Goal: Task Accomplishment & Management: Manage account settings

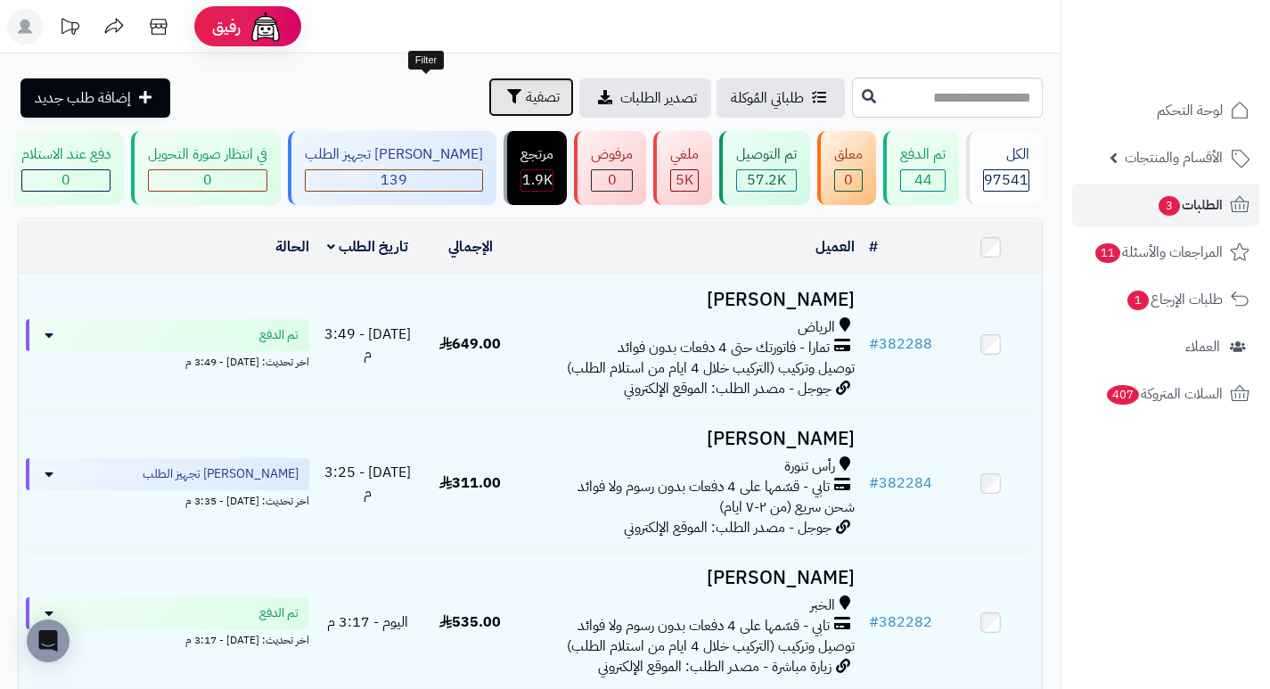
click at [526, 86] on span "تصفية" at bounding box center [543, 96] width 34 height 21
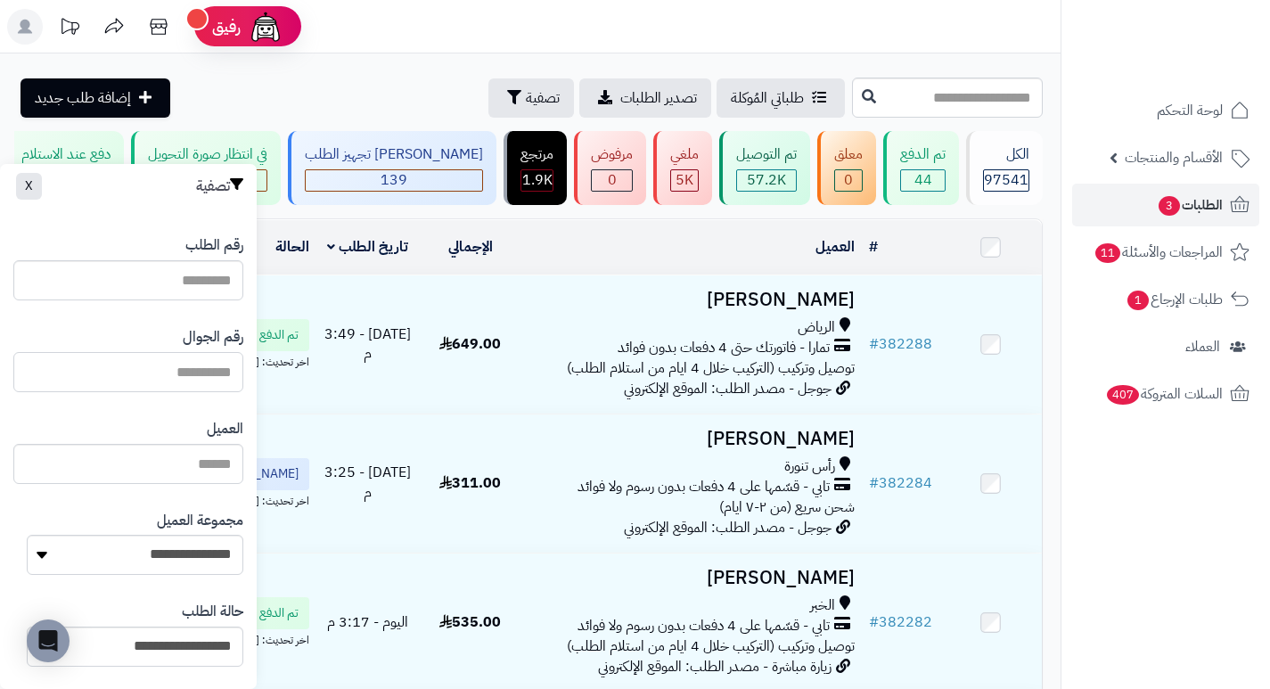
paste input "*********"
type input "*********"
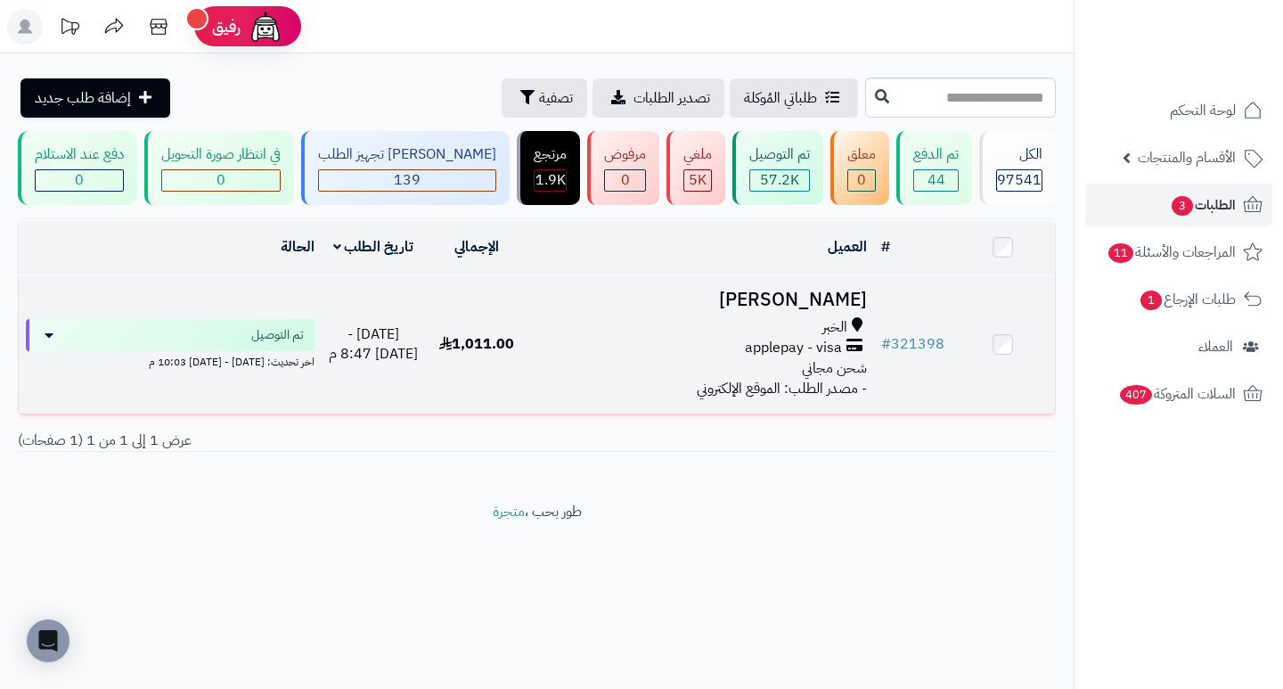
click at [805, 310] on h3 "[PERSON_NAME]" at bounding box center [701, 300] width 331 height 20
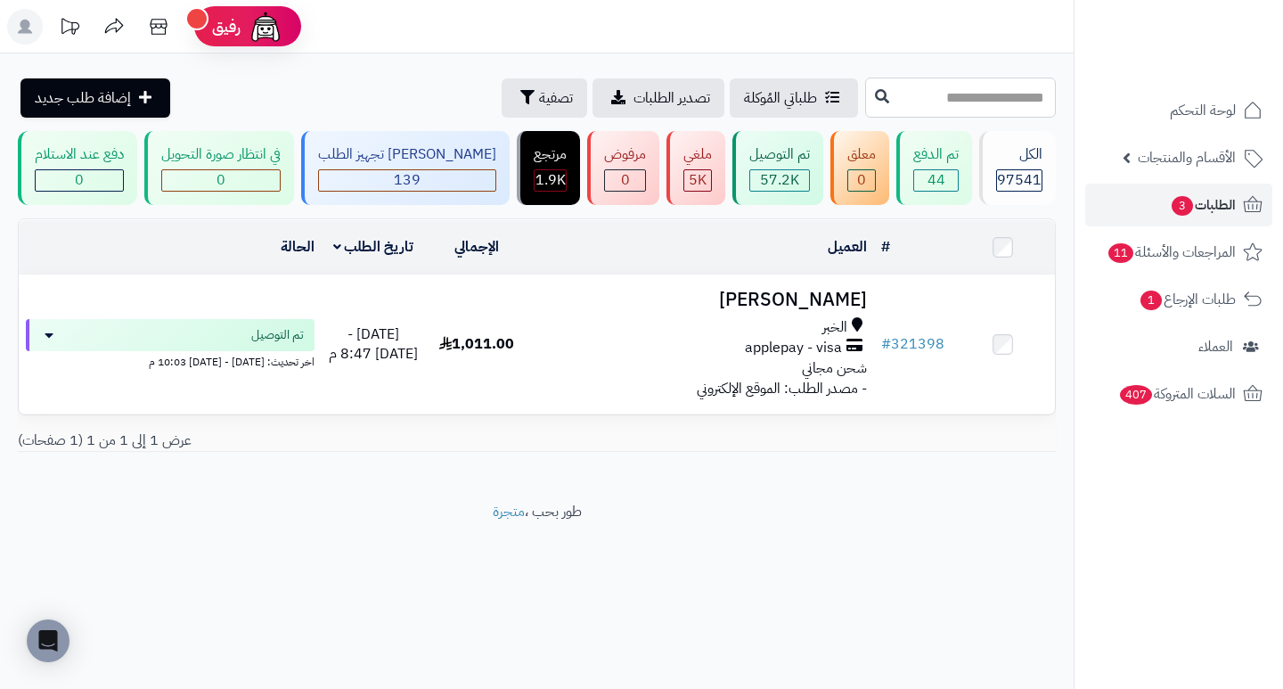
click at [964, 88] on input "text" at bounding box center [960, 98] width 191 height 40
type input "******"
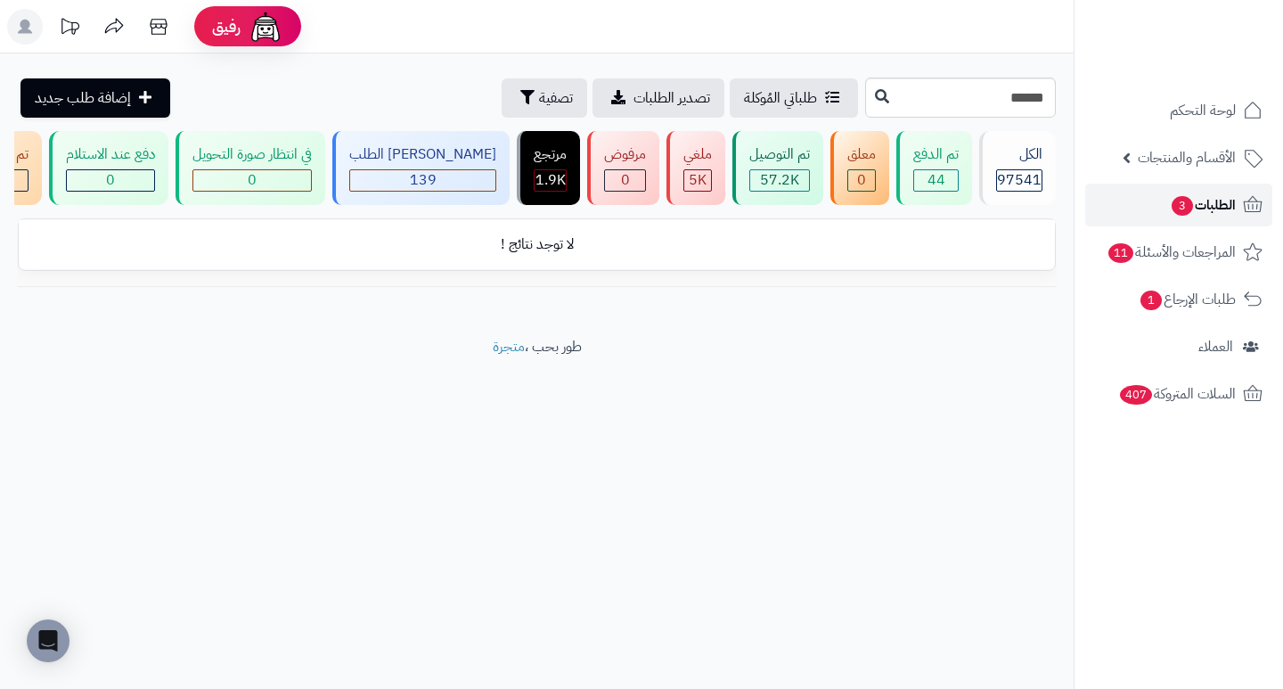
click at [1201, 210] on span "الطلبات 3" at bounding box center [1203, 205] width 66 height 25
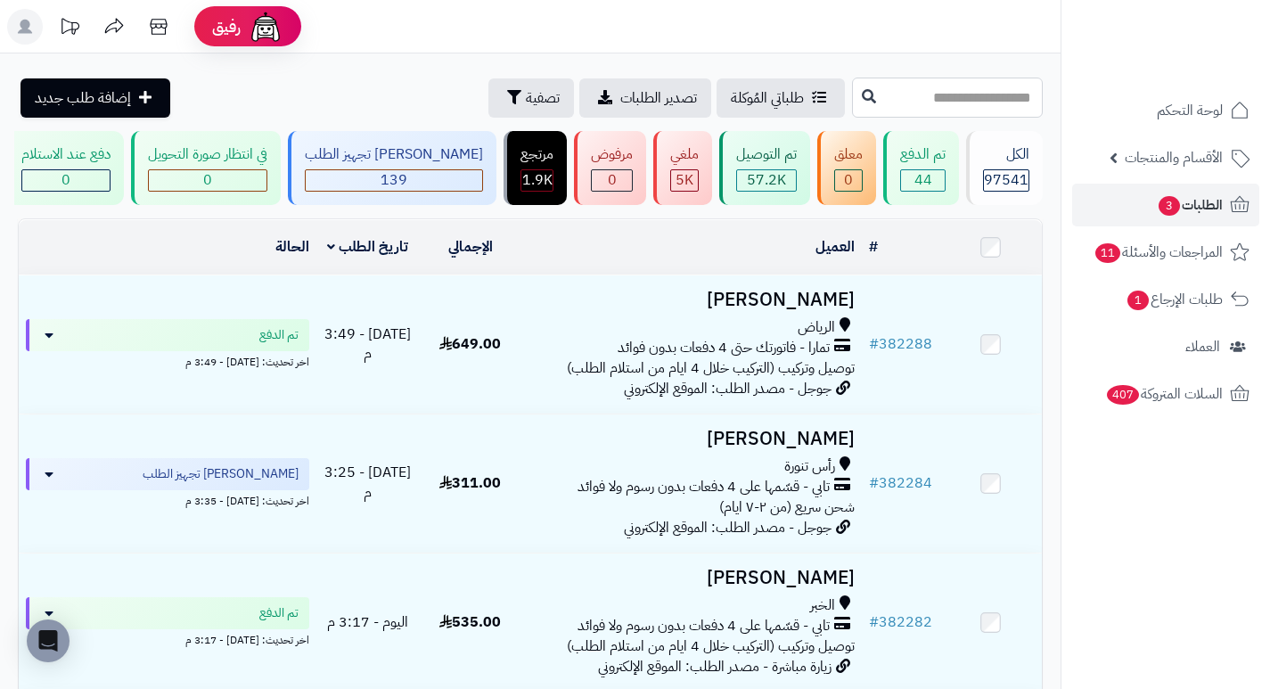
drag, startPoint x: 986, startPoint y: 102, endPoint x: 985, endPoint y: 80, distance: 21.4
click at [986, 102] on input "text" at bounding box center [947, 98] width 191 height 40
type input "******"
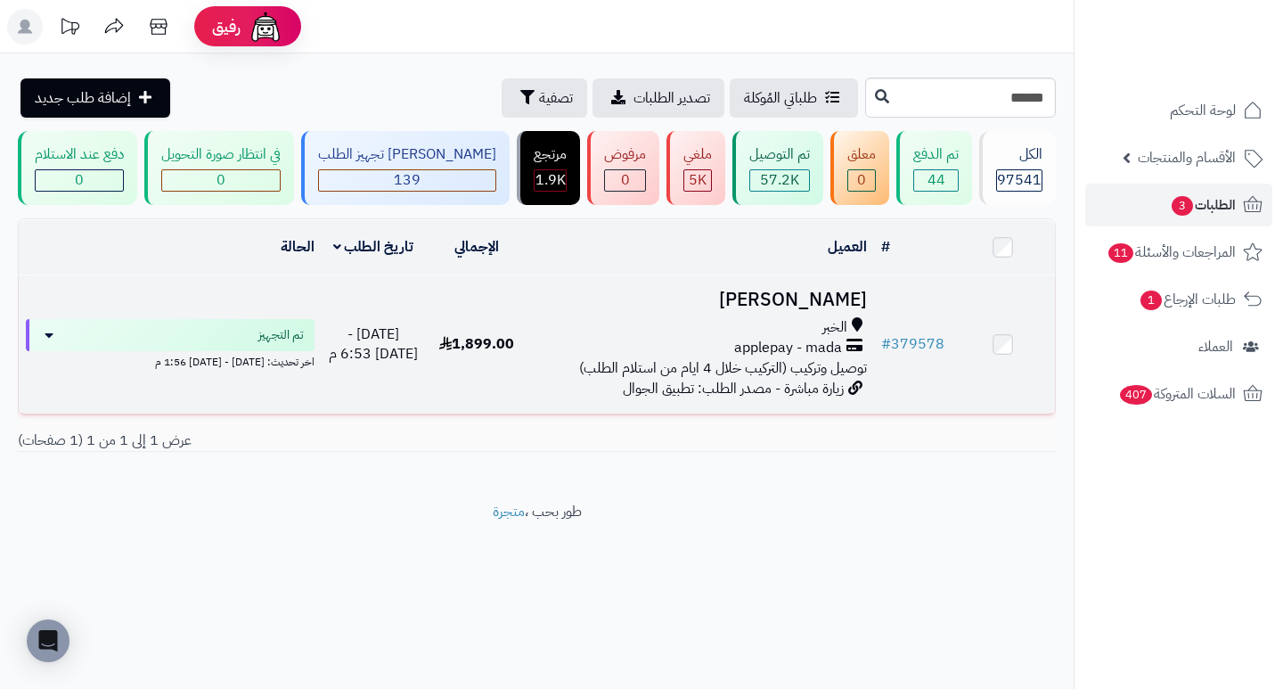
click at [802, 304] on h3 "[PERSON_NAME]" at bounding box center [701, 300] width 331 height 20
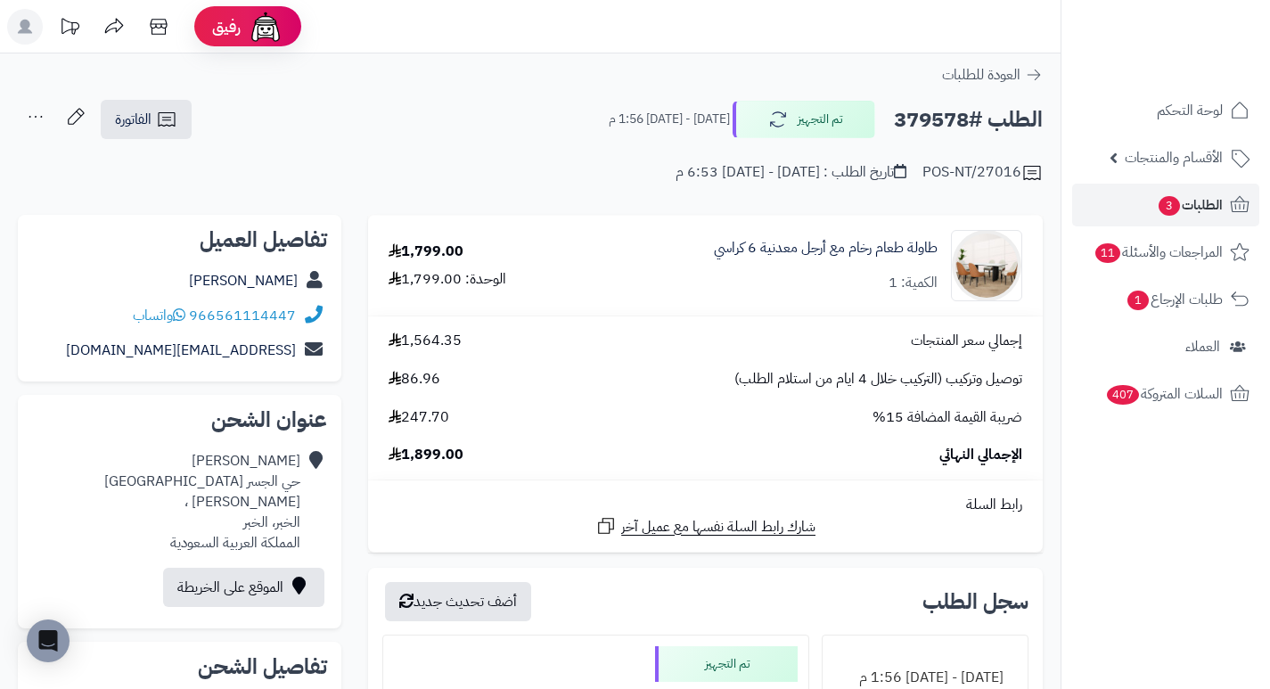
click at [922, 124] on h2 "الطلب #379578" at bounding box center [968, 120] width 149 height 37
copy h2 "379578"
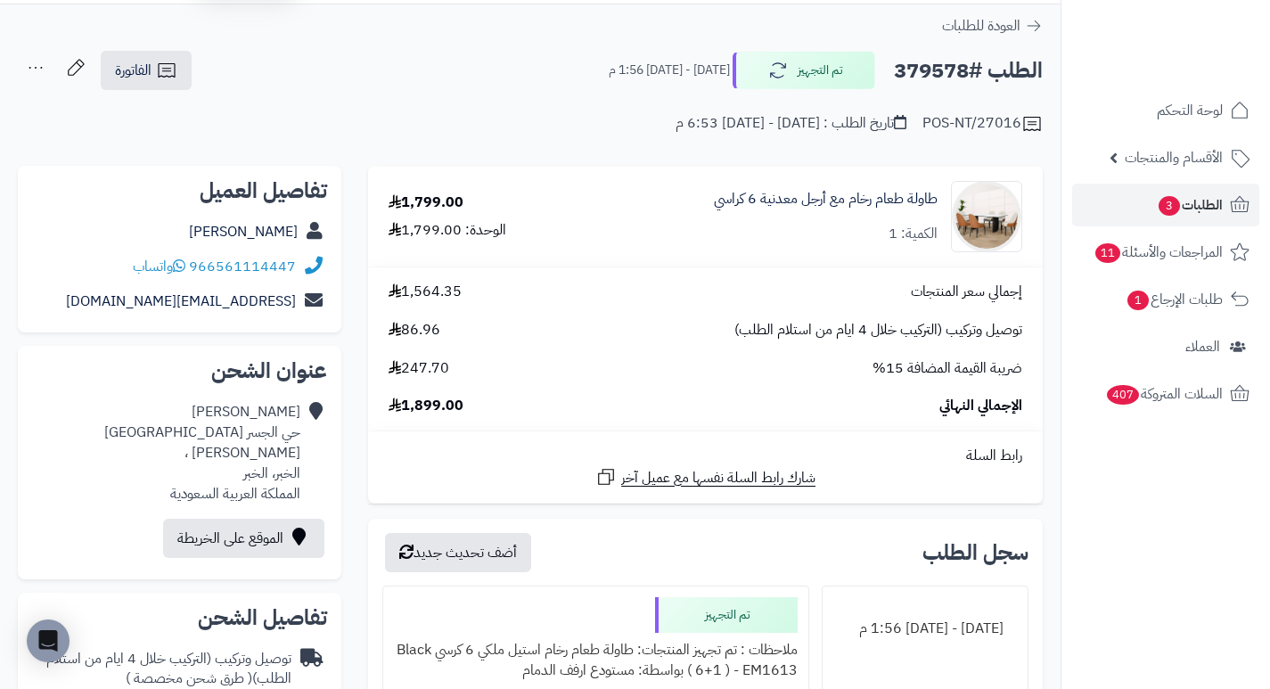
scroll to position [89, 0]
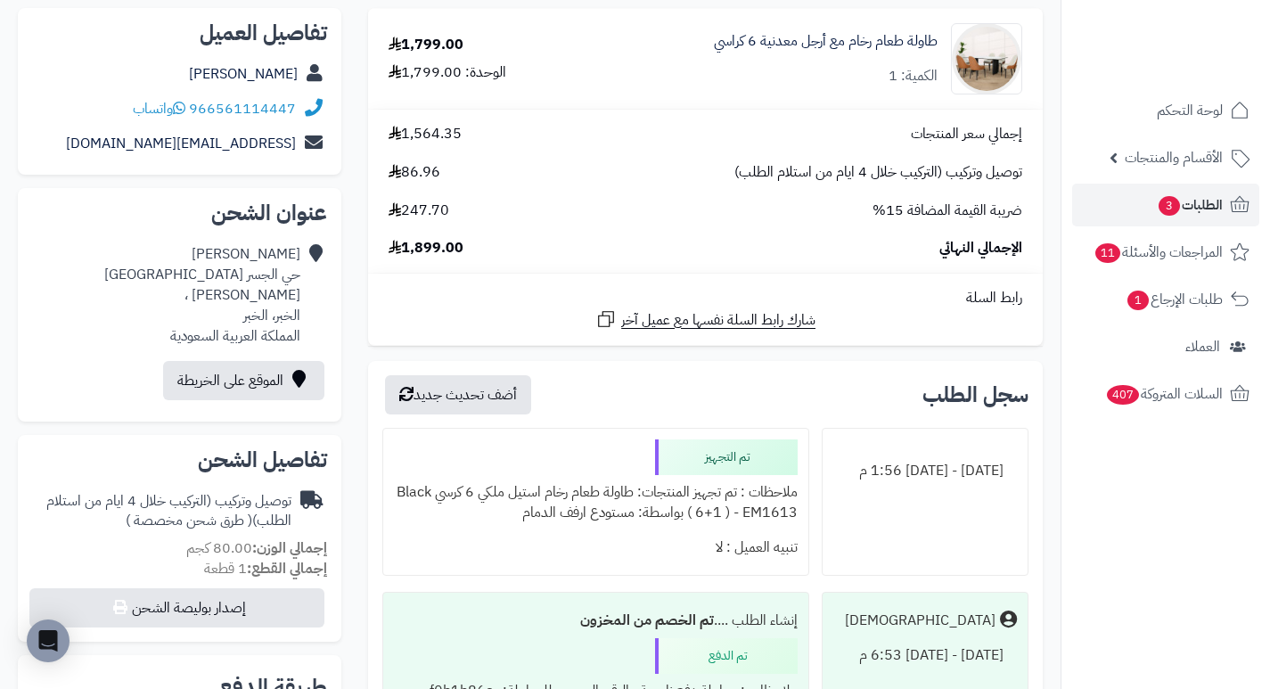
scroll to position [0, 0]
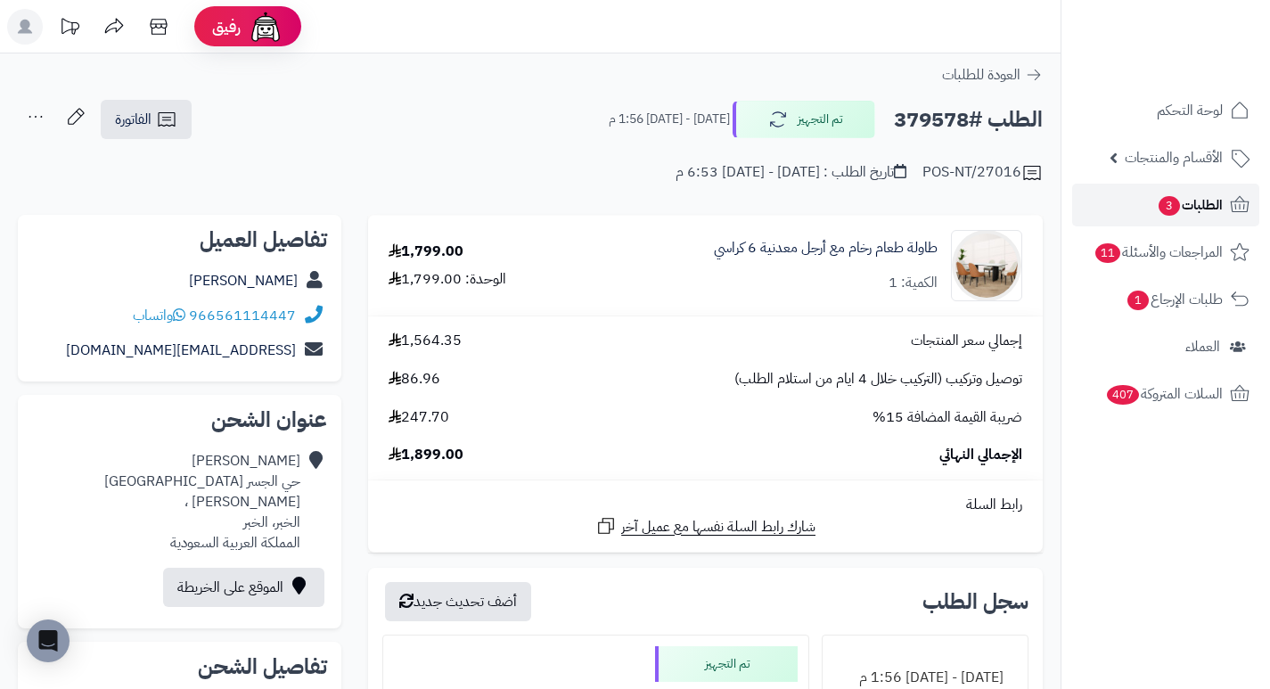
click at [1157, 198] on span "الطلبات 3" at bounding box center [1190, 205] width 66 height 25
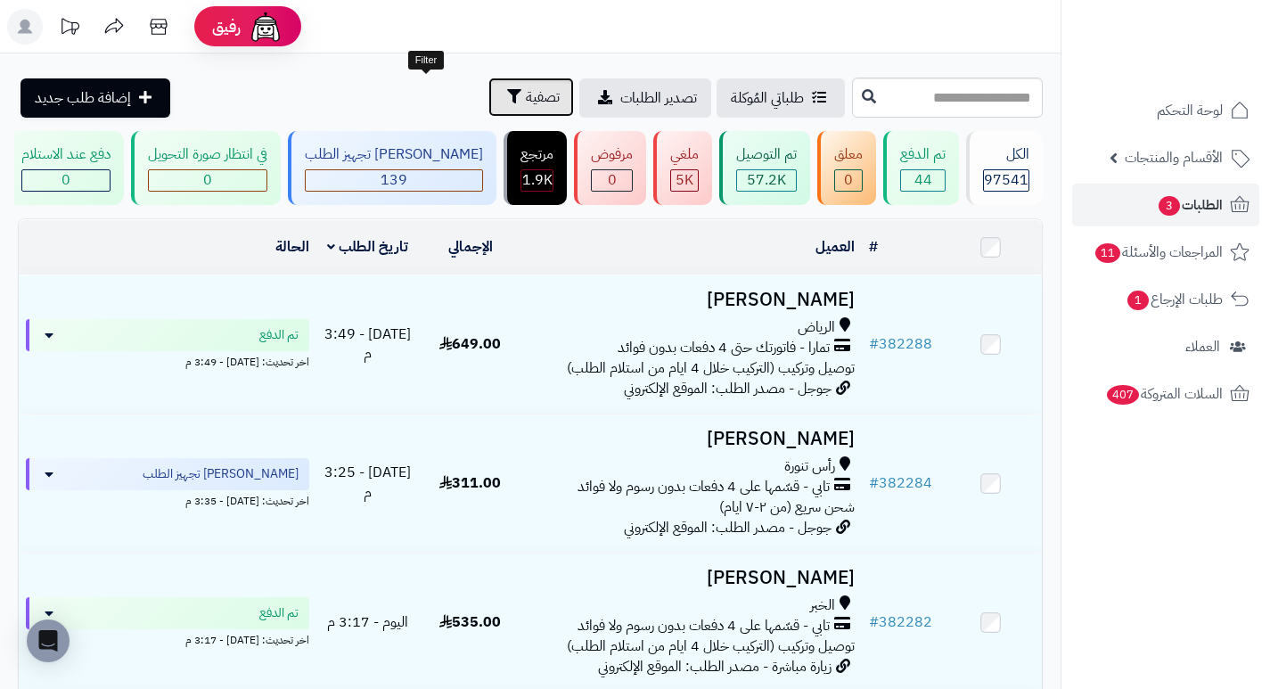
click at [526, 104] on span "تصفية" at bounding box center [543, 96] width 34 height 21
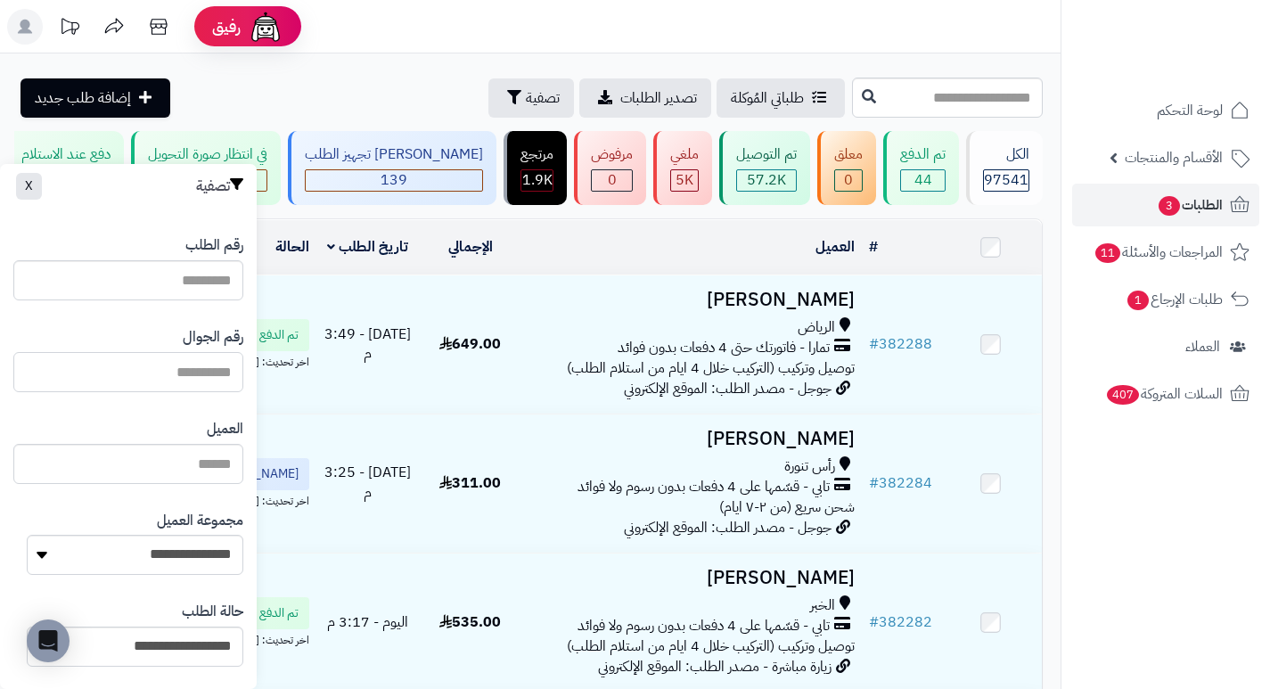
paste input "*********"
type input "*********"
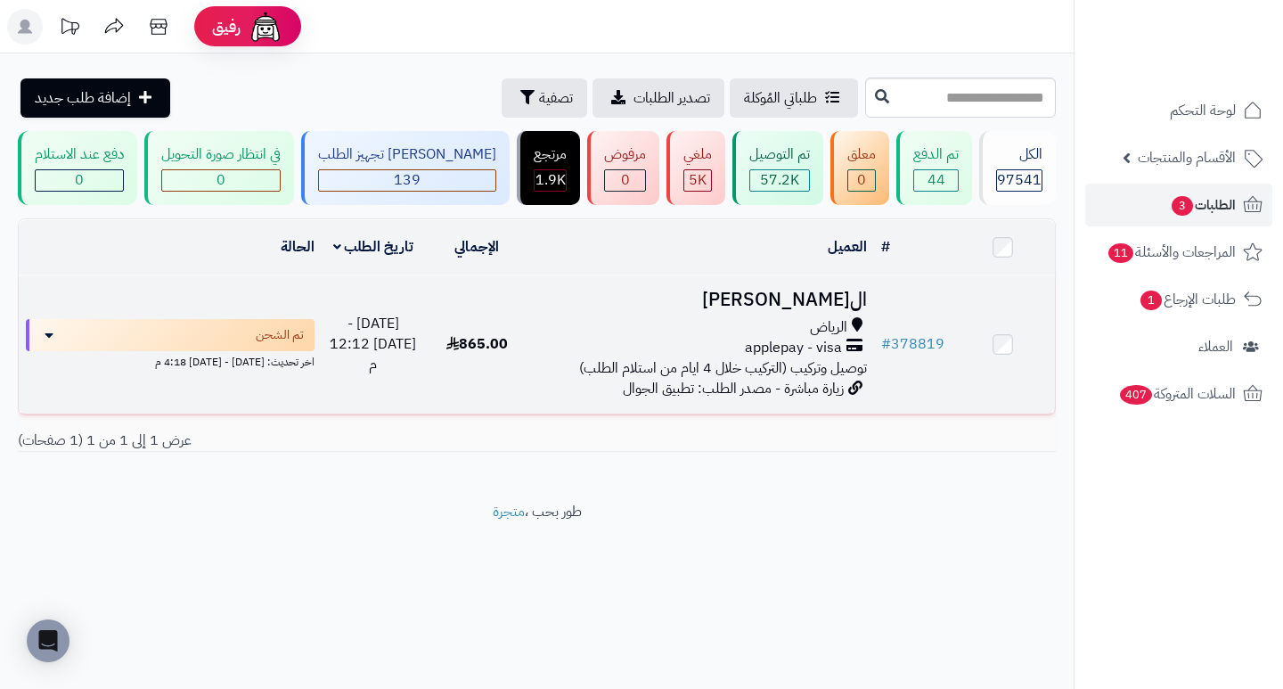
click at [814, 307] on h3 "ال[PERSON_NAME]" at bounding box center [701, 300] width 331 height 20
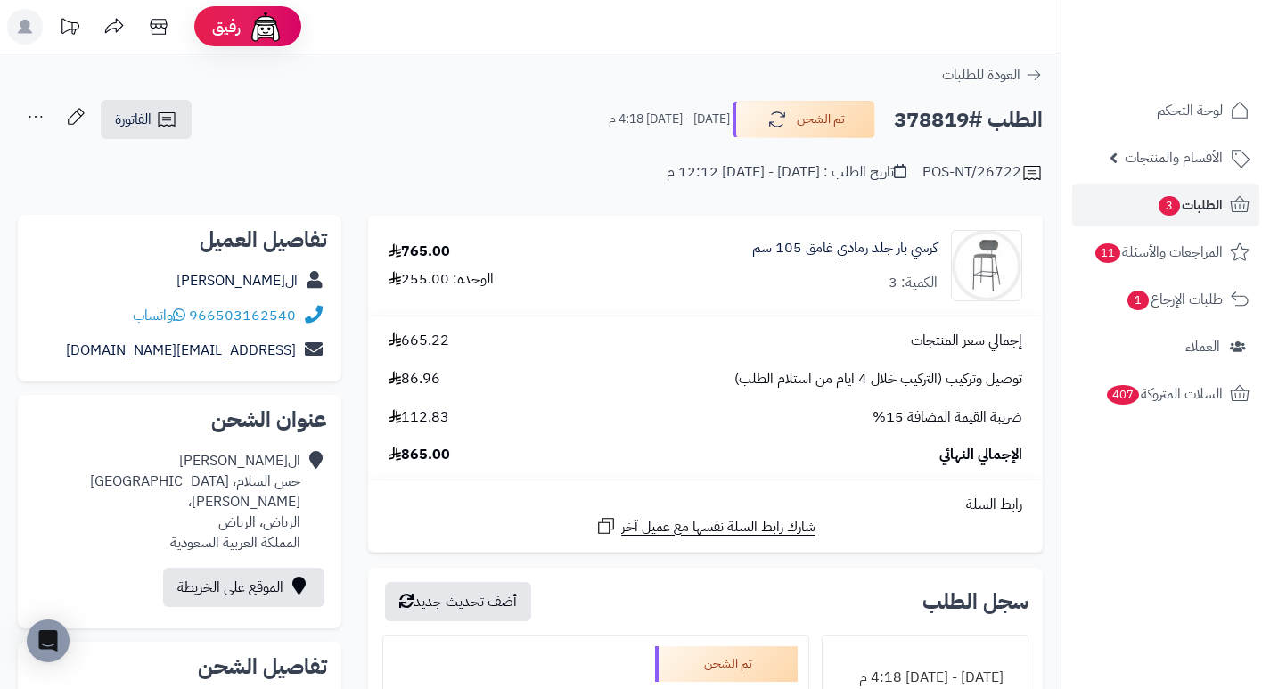
click at [926, 128] on h2 "الطلب #378819" at bounding box center [968, 120] width 149 height 37
click at [926, 127] on h2 "الطلب #378819" at bounding box center [968, 120] width 149 height 37
copy h2 "378819"
click at [1205, 213] on span "الطلبات 3" at bounding box center [1190, 205] width 66 height 25
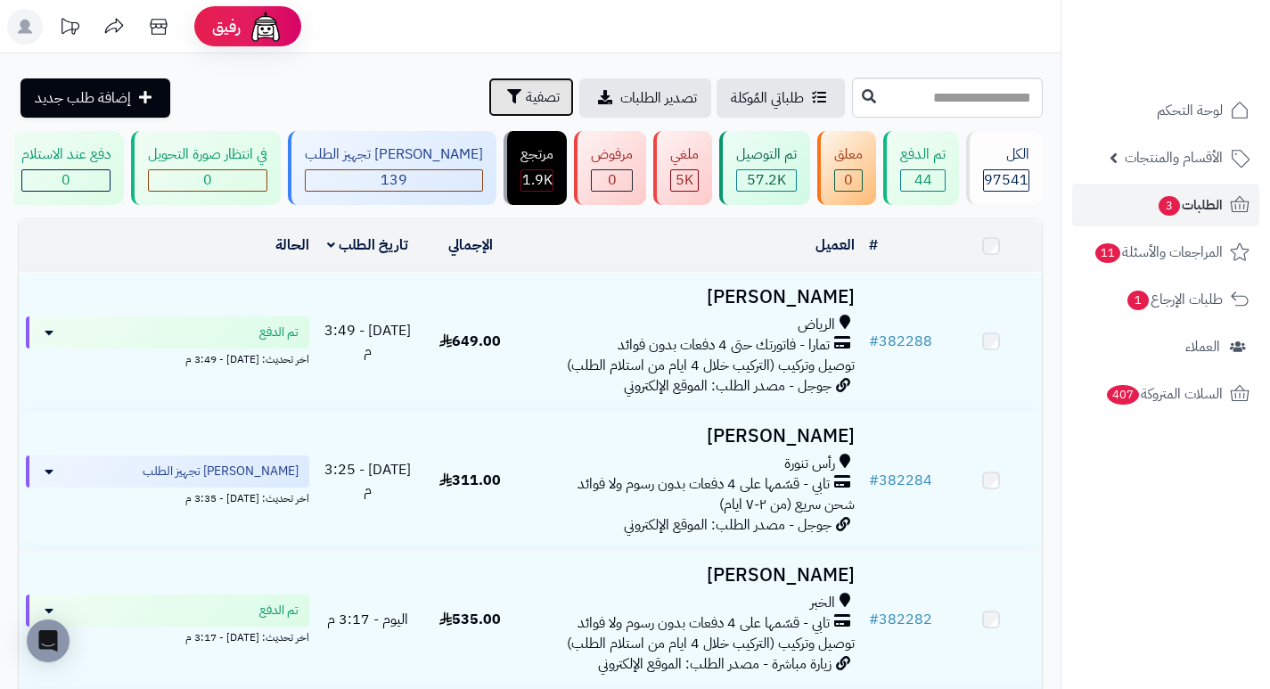
click at [526, 103] on span "تصفية" at bounding box center [543, 96] width 34 height 21
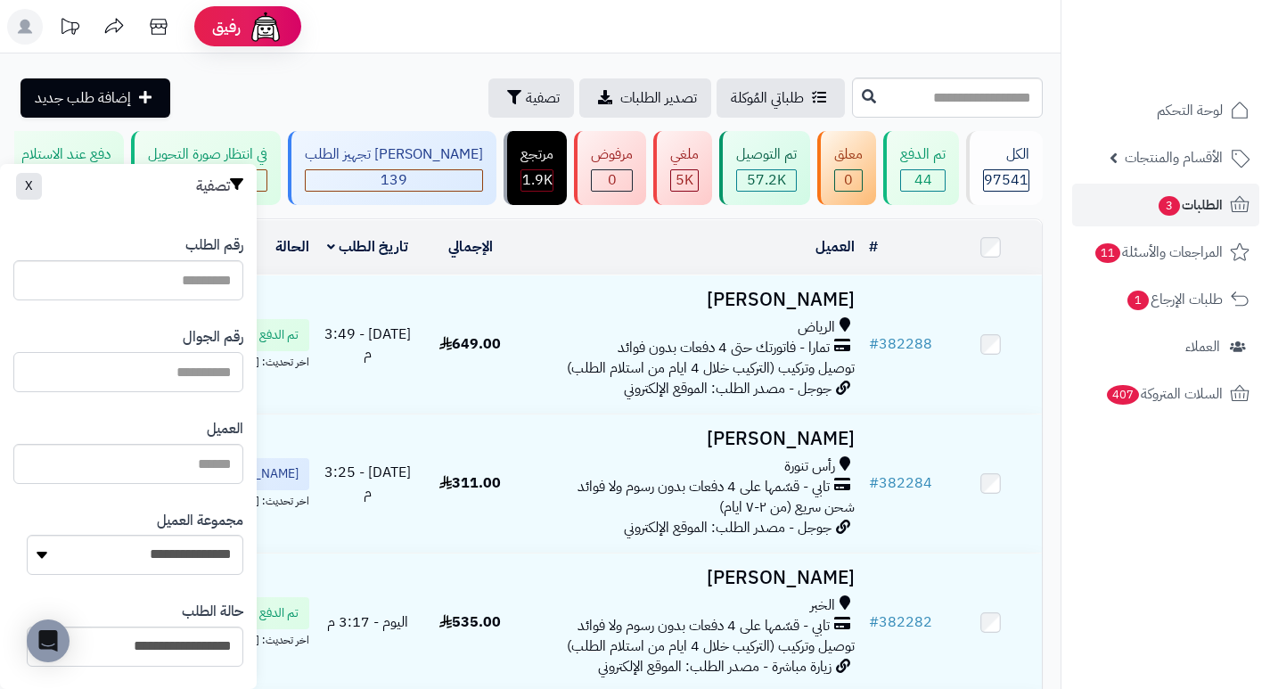
paste input "*********"
type input "*********"
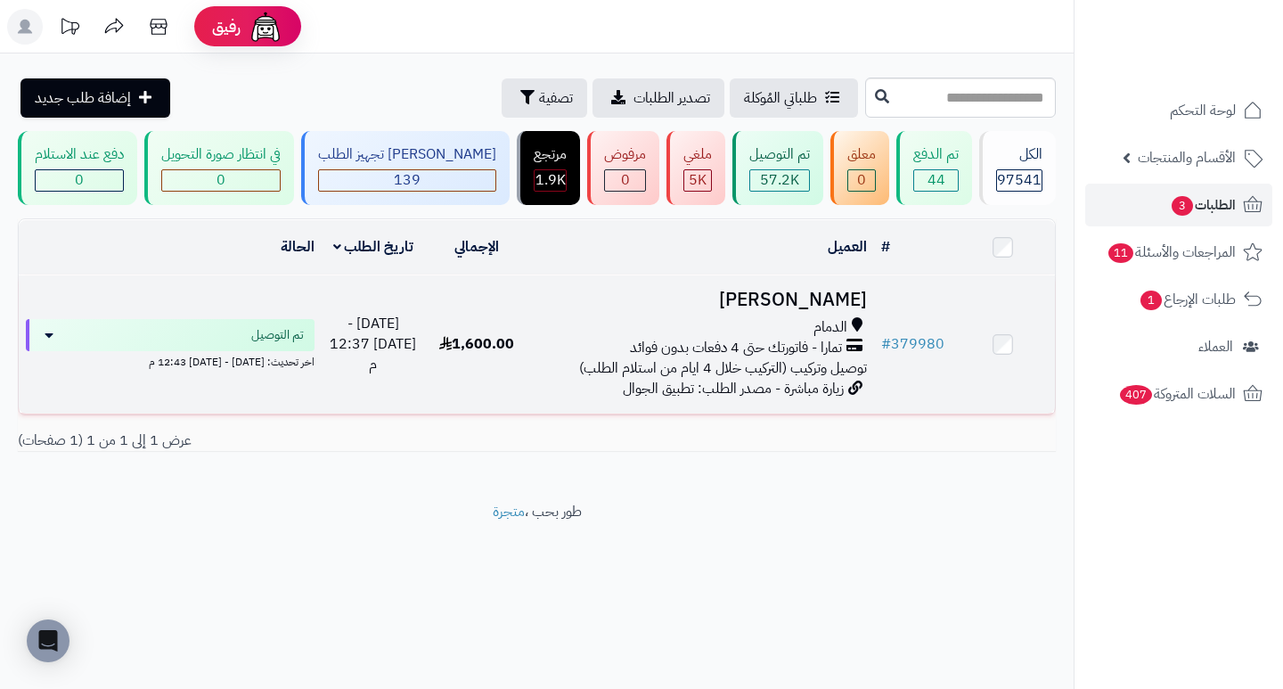
click at [803, 310] on h3 "ابراهيم عبدالعزيز" at bounding box center [701, 300] width 331 height 20
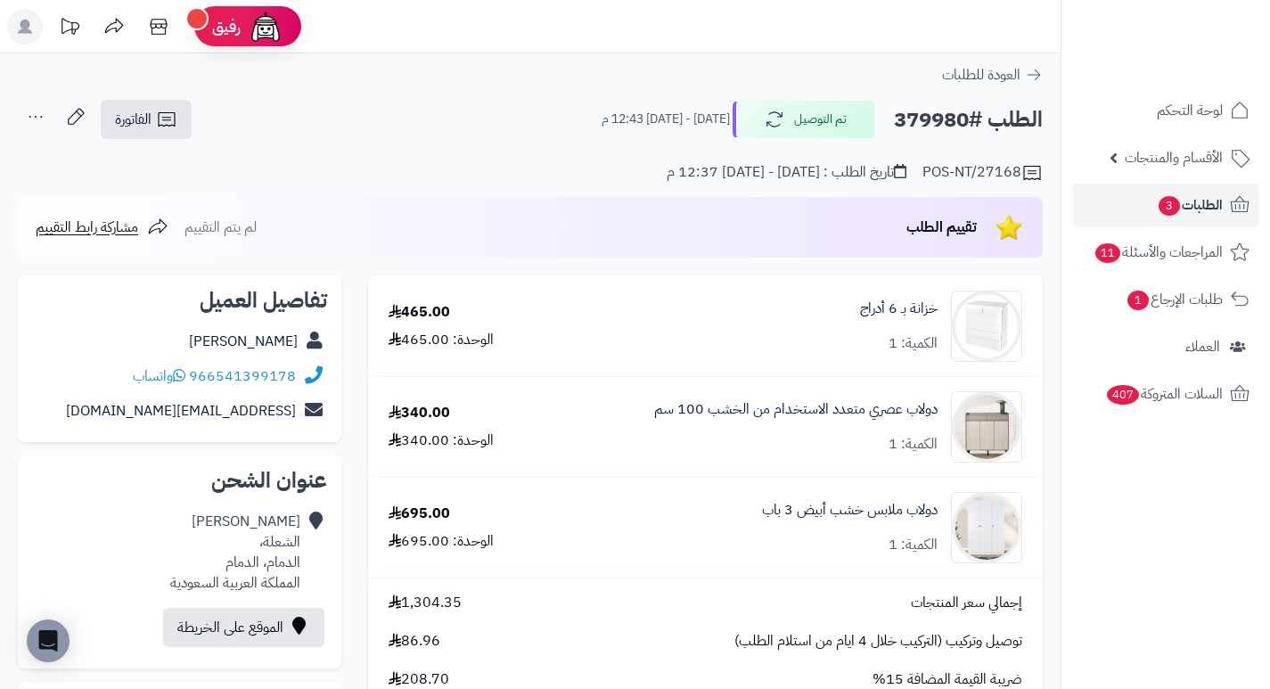
click at [938, 125] on h2 "الطلب #379980" at bounding box center [968, 120] width 149 height 37
copy h2 "379980"
click at [1179, 215] on span "الطلبات 3" at bounding box center [1190, 205] width 66 height 25
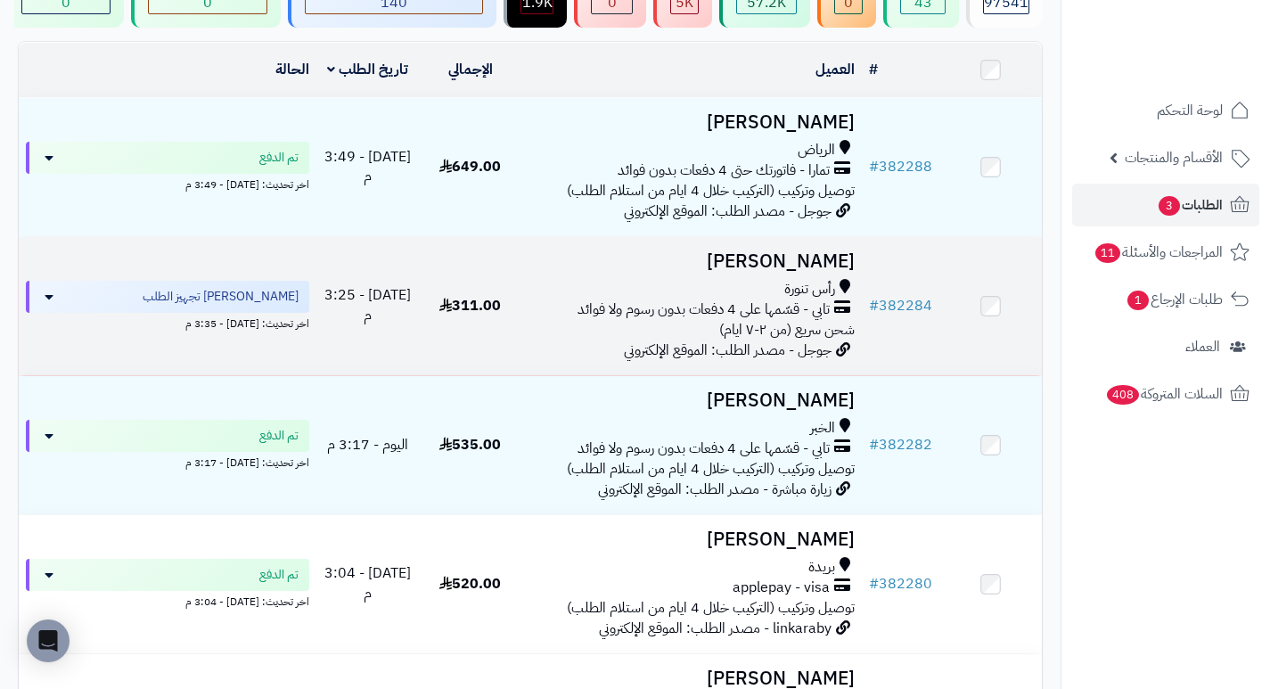
scroll to position [178, 0]
click at [823, 270] on h3 "[PERSON_NAME]" at bounding box center [692, 260] width 326 height 20
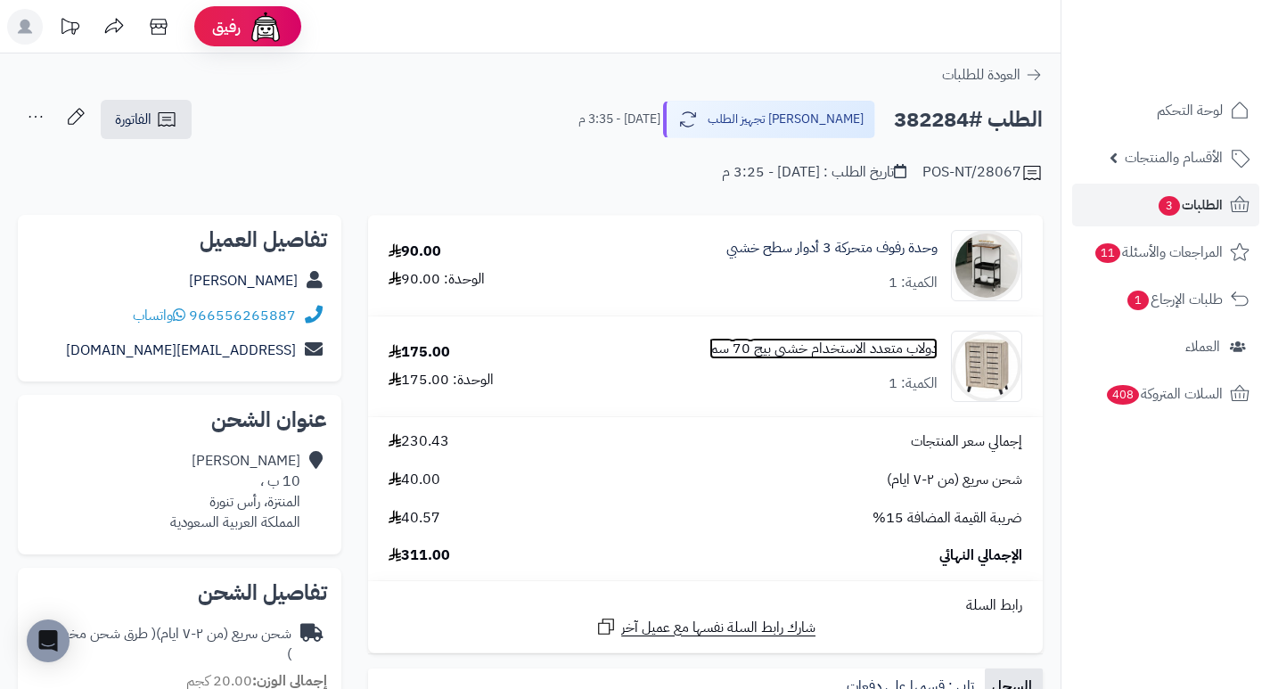
click at [775, 354] on link "دولاب متعدد الاستخدام خشبي بيج 70 سم" at bounding box center [823, 349] width 228 height 20
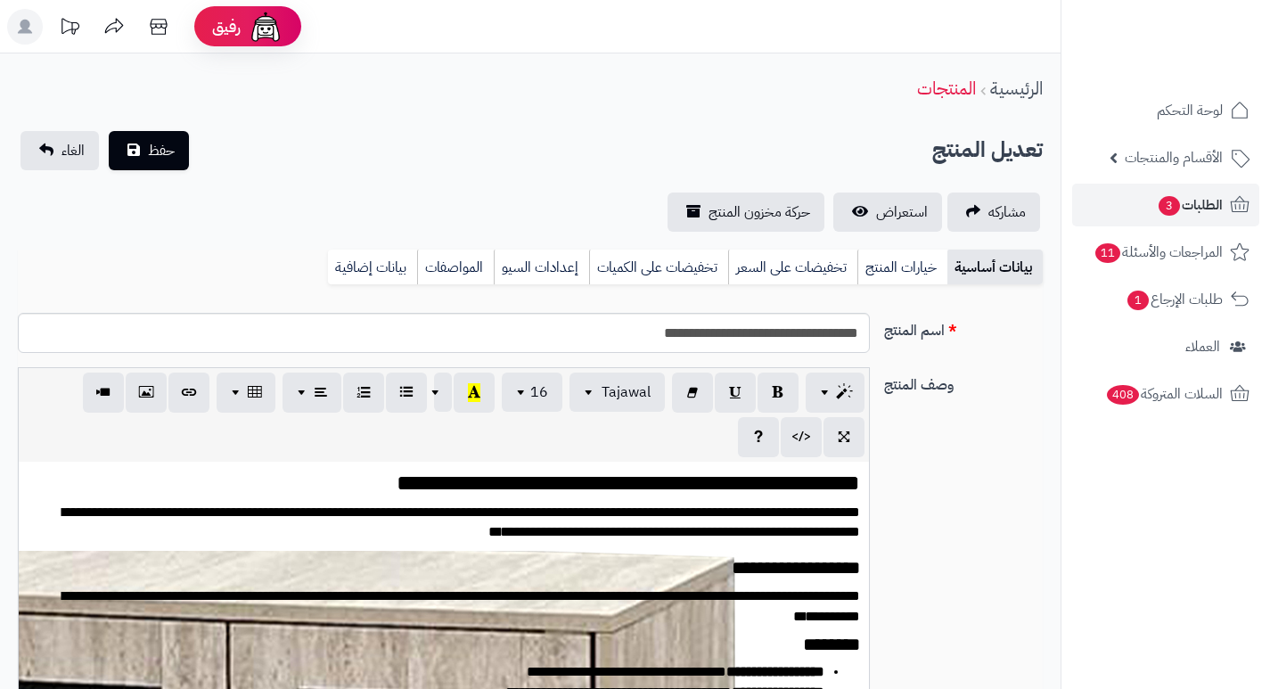
scroll to position [4069, 0]
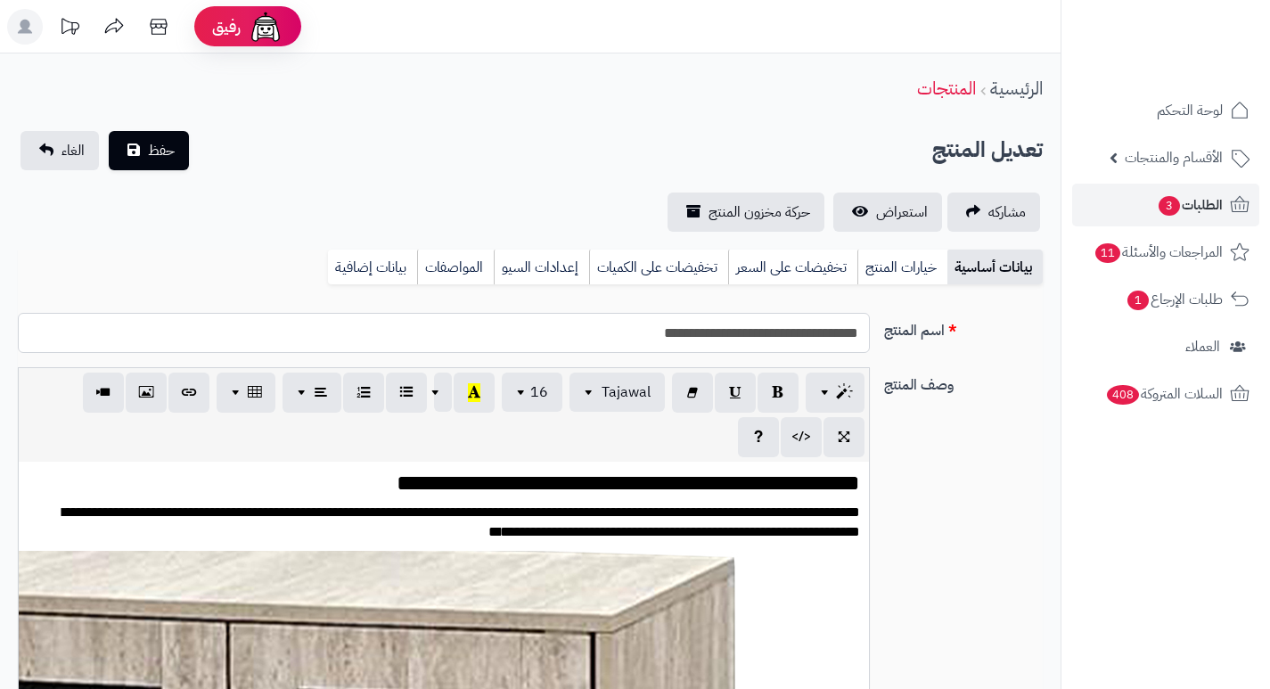
click at [771, 329] on input "**********" at bounding box center [444, 333] width 852 height 40
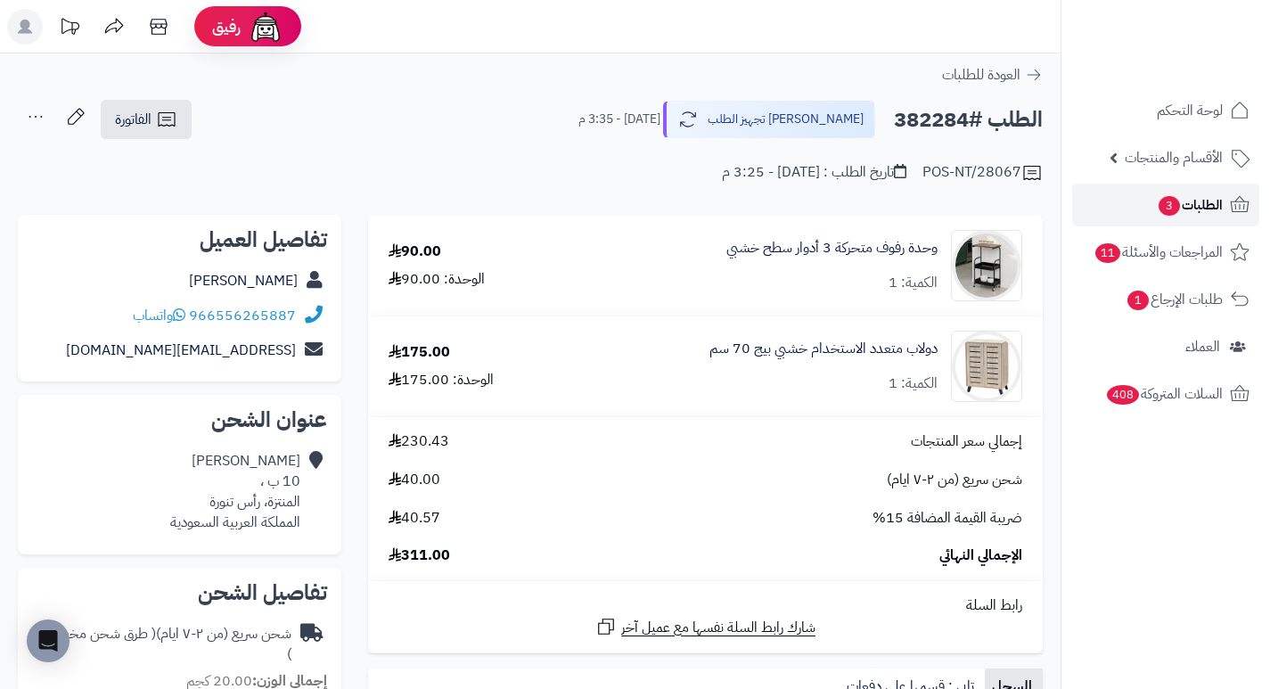
click at [1178, 209] on span "الطلبات 3" at bounding box center [1190, 205] width 66 height 25
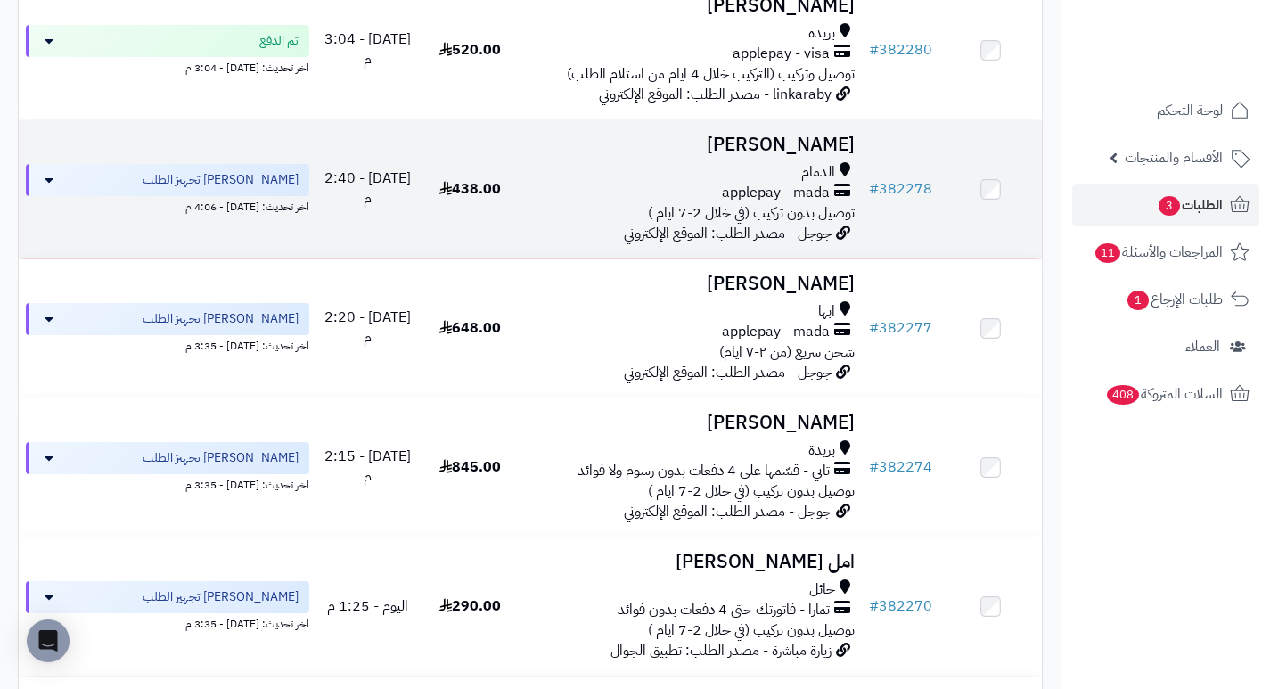
scroll to position [713, 0]
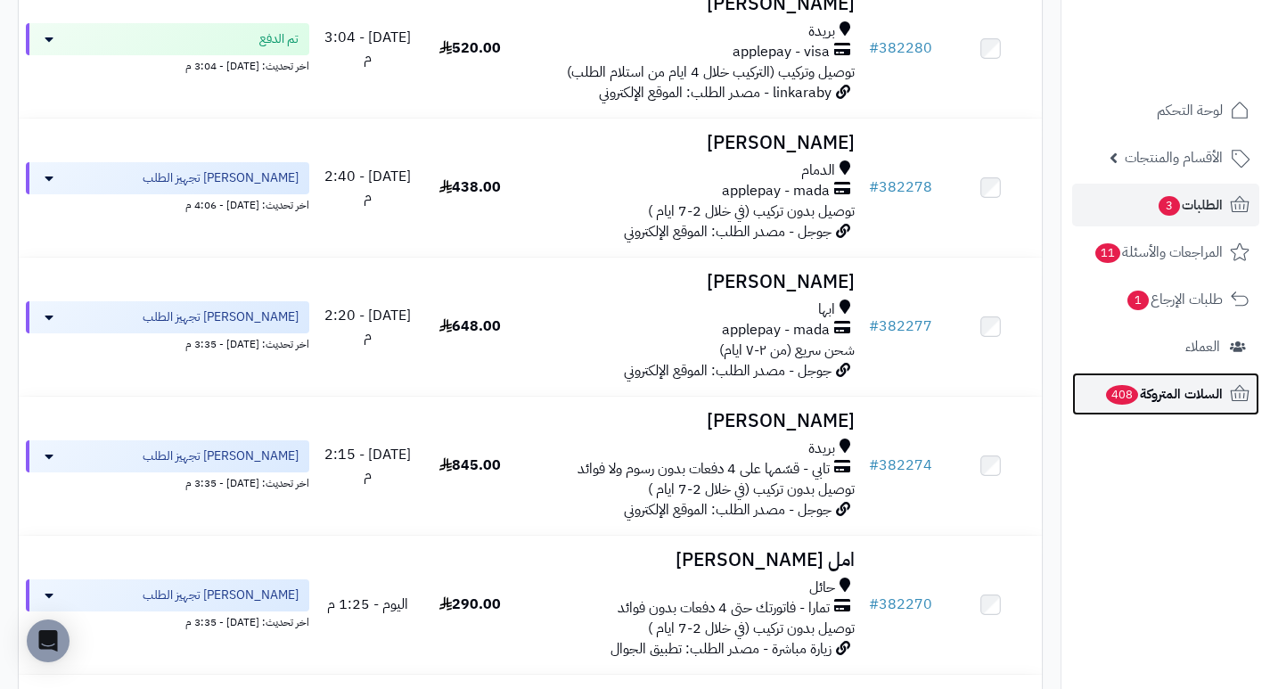
click at [1193, 401] on span "السلات المتروكة 408" at bounding box center [1163, 393] width 119 height 25
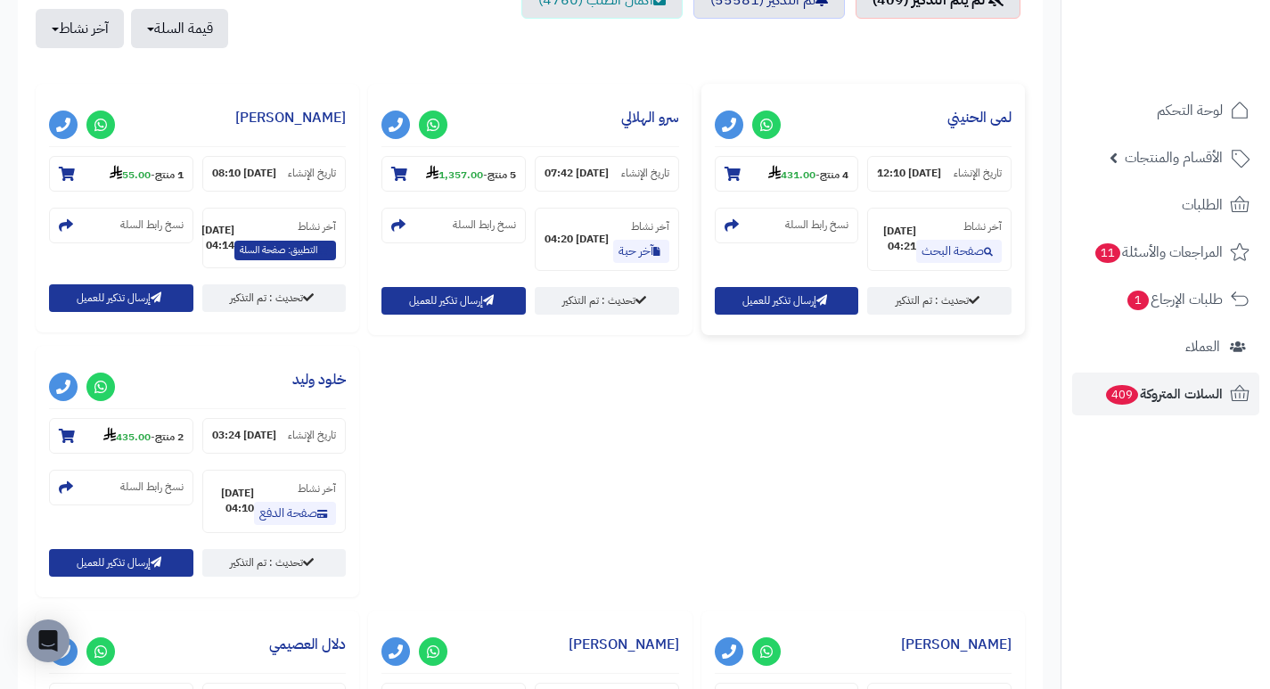
scroll to position [713, 0]
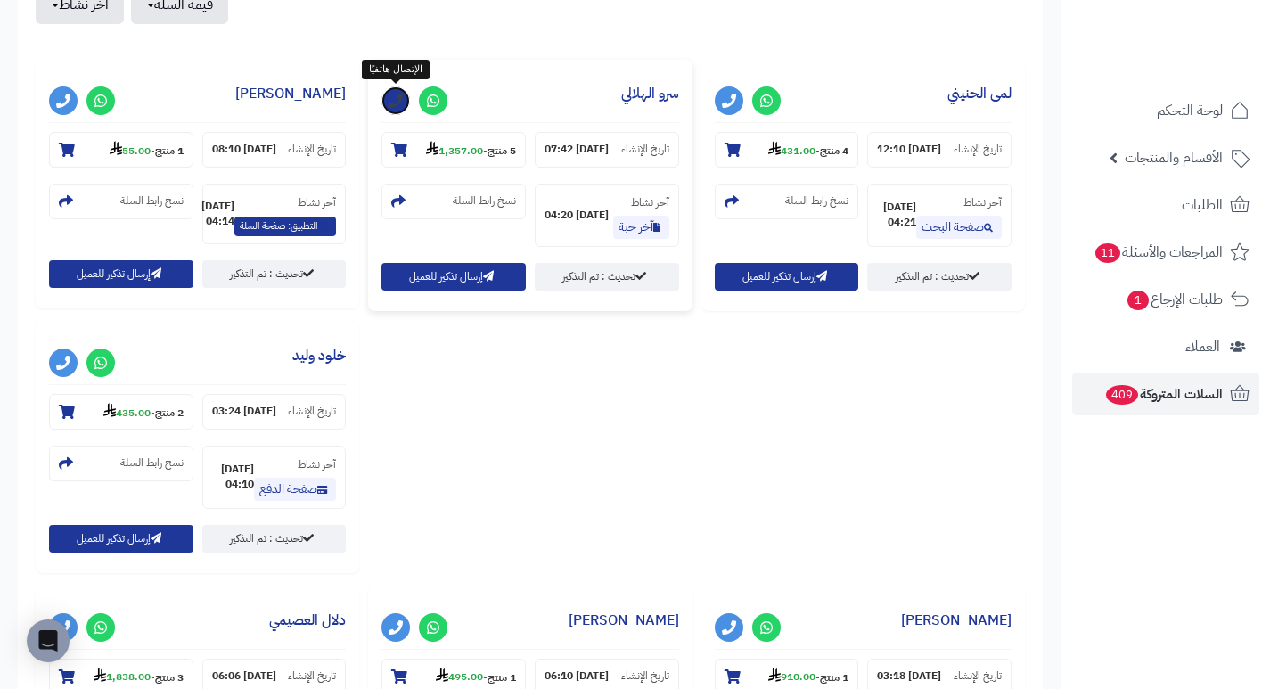
click at [392, 96] on icon at bounding box center [396, 101] width 14 height 14
click at [652, 93] on link "سرو الهلالي" at bounding box center [650, 93] width 58 height 21
click at [440, 105] on link at bounding box center [433, 100] width 29 height 29
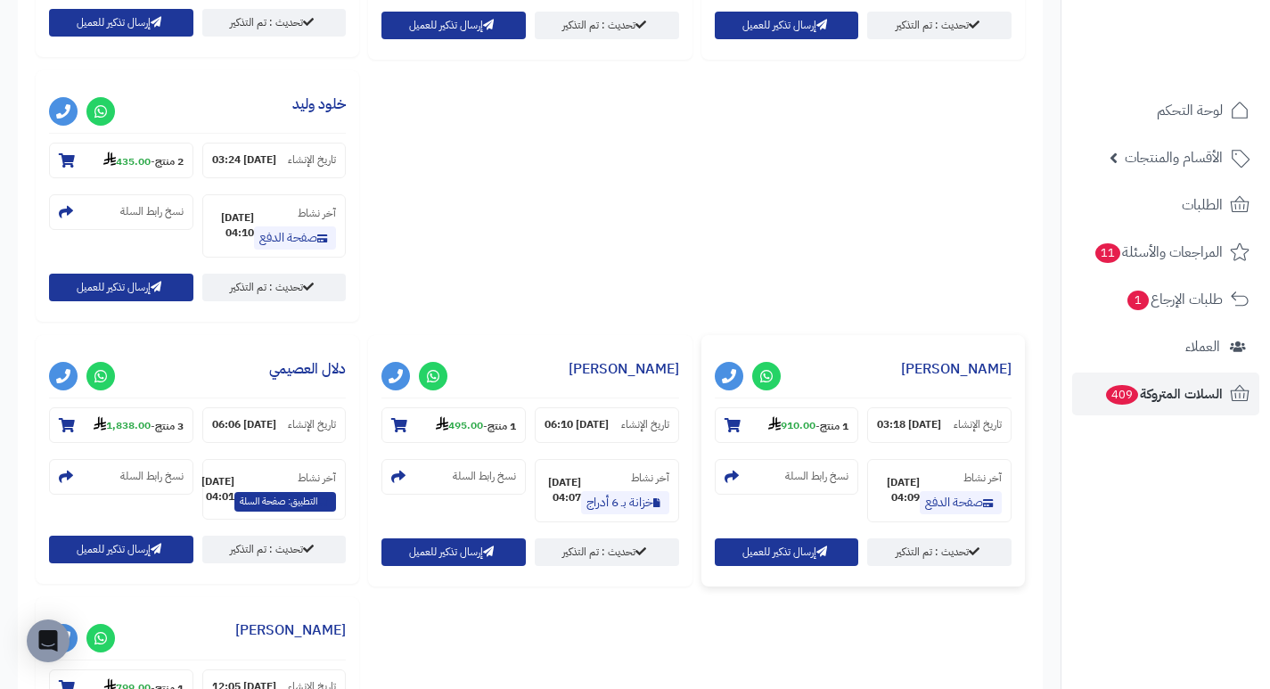
scroll to position [980, 0]
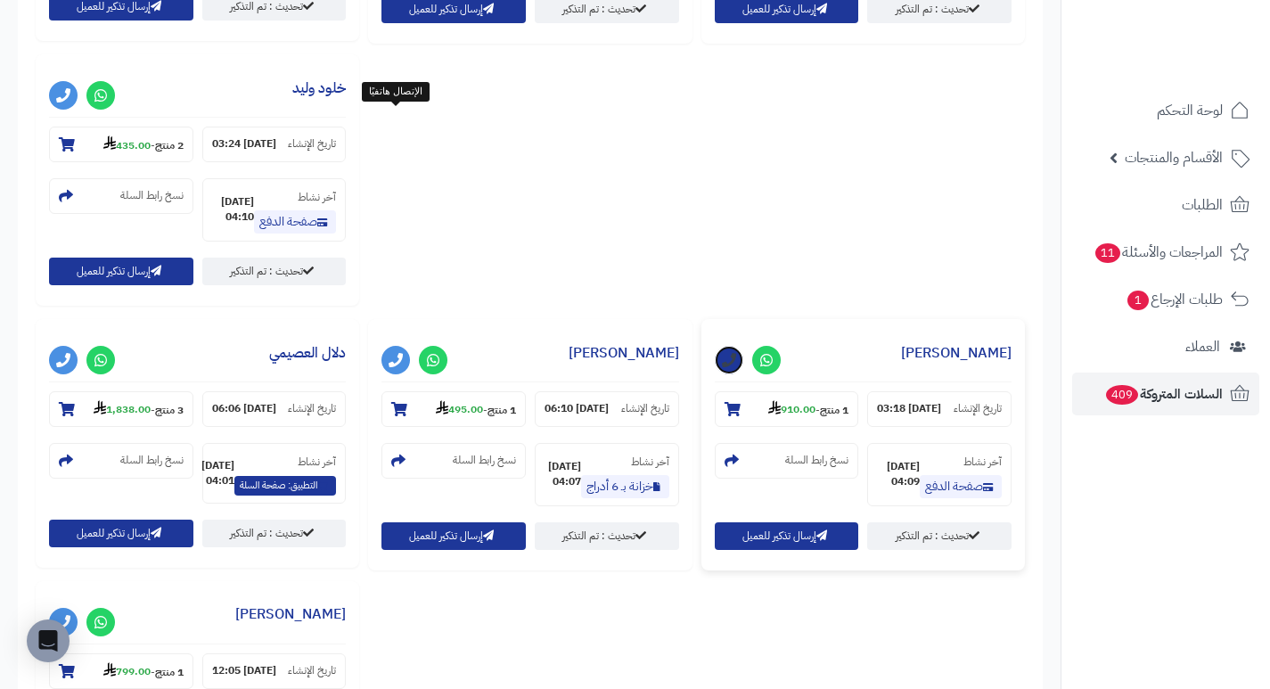
click at [722, 353] on icon at bounding box center [729, 360] width 14 height 14
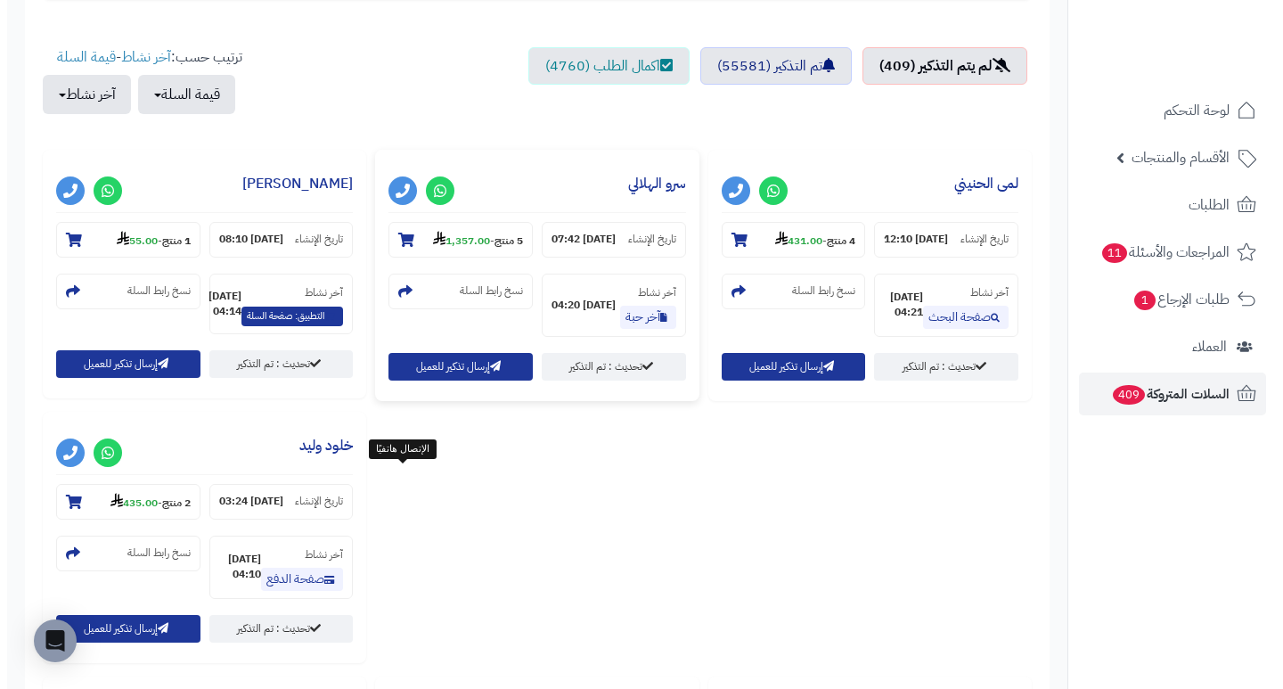
scroll to position [624, 0]
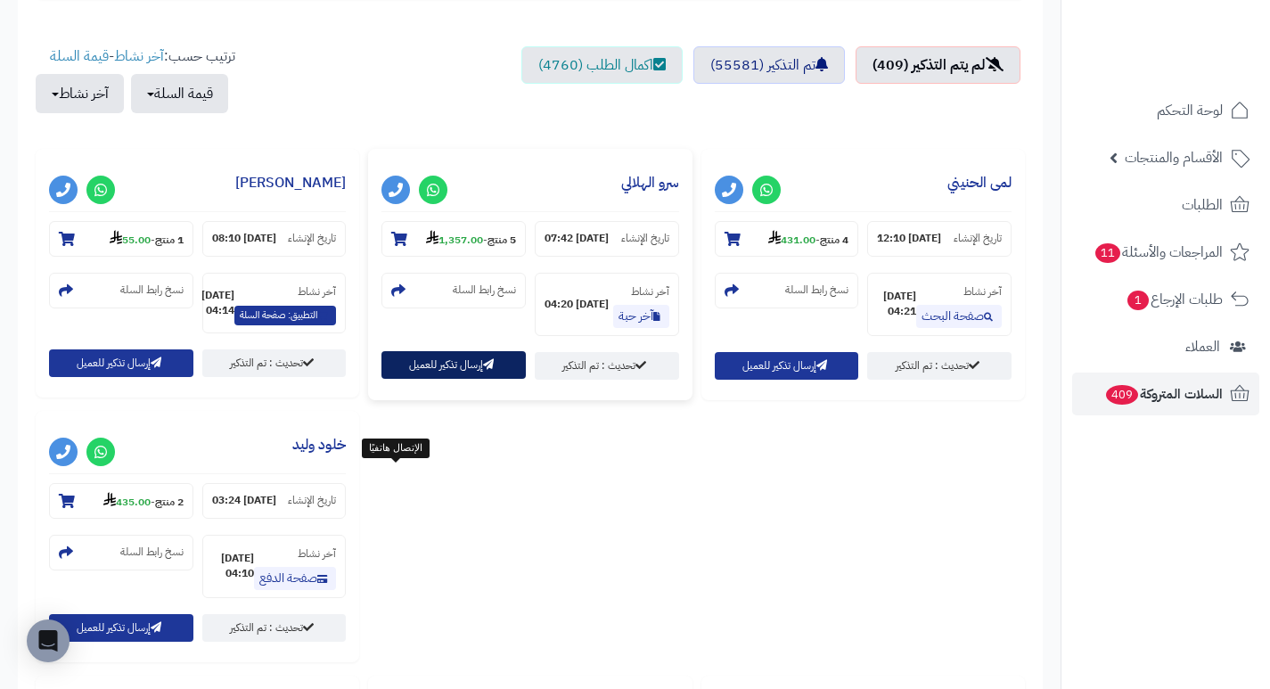
click at [512, 379] on button "إرسال تذكير للعميل" at bounding box center [453, 365] width 144 height 28
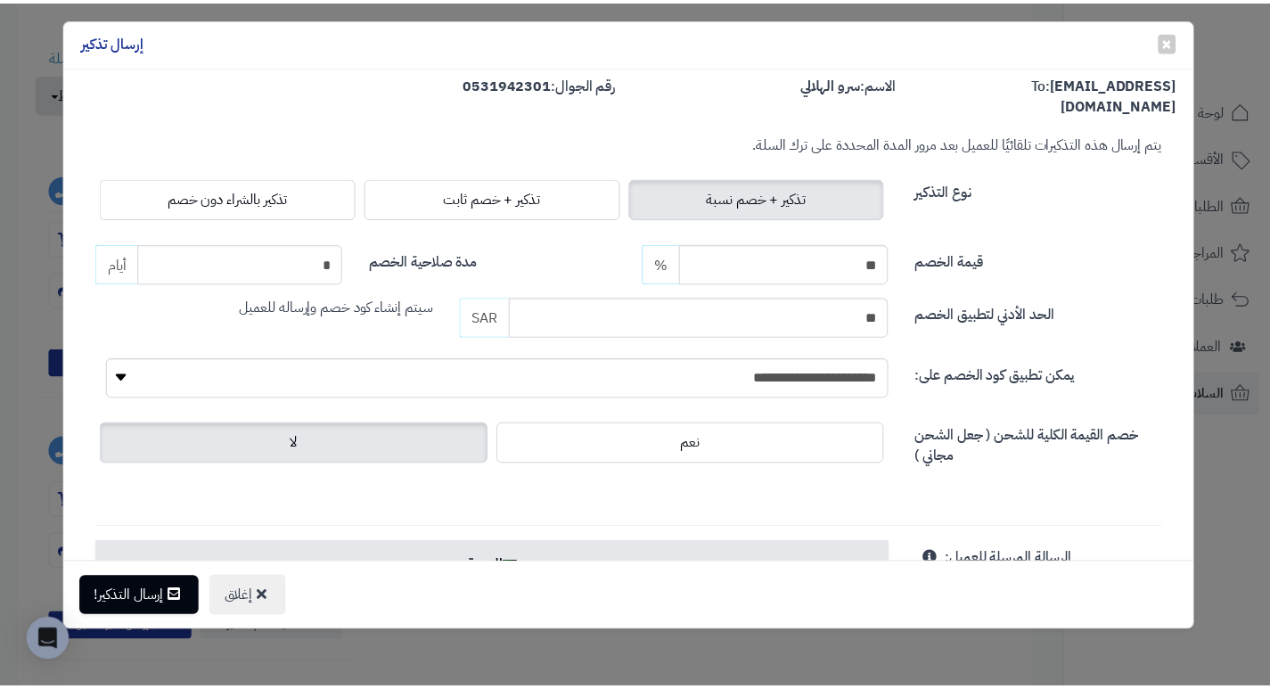
scroll to position [0, 0]
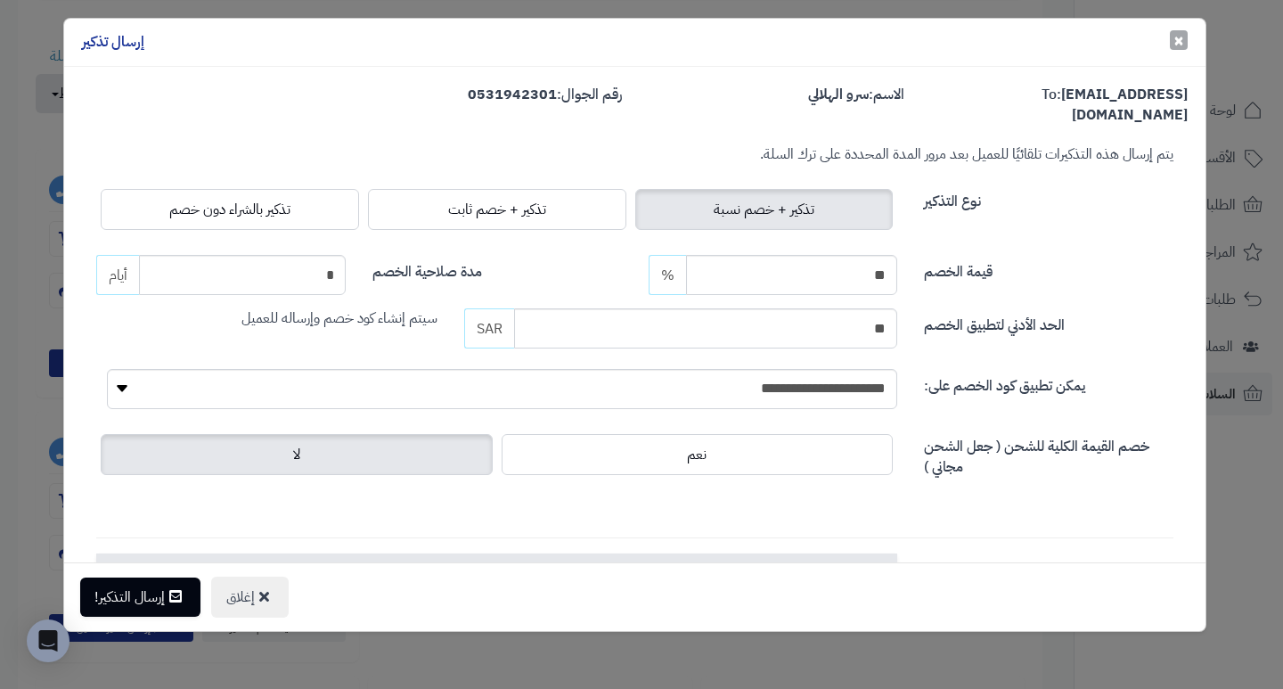
click at [1185, 32] on button "× إغلاق" at bounding box center [1179, 40] width 18 height 20
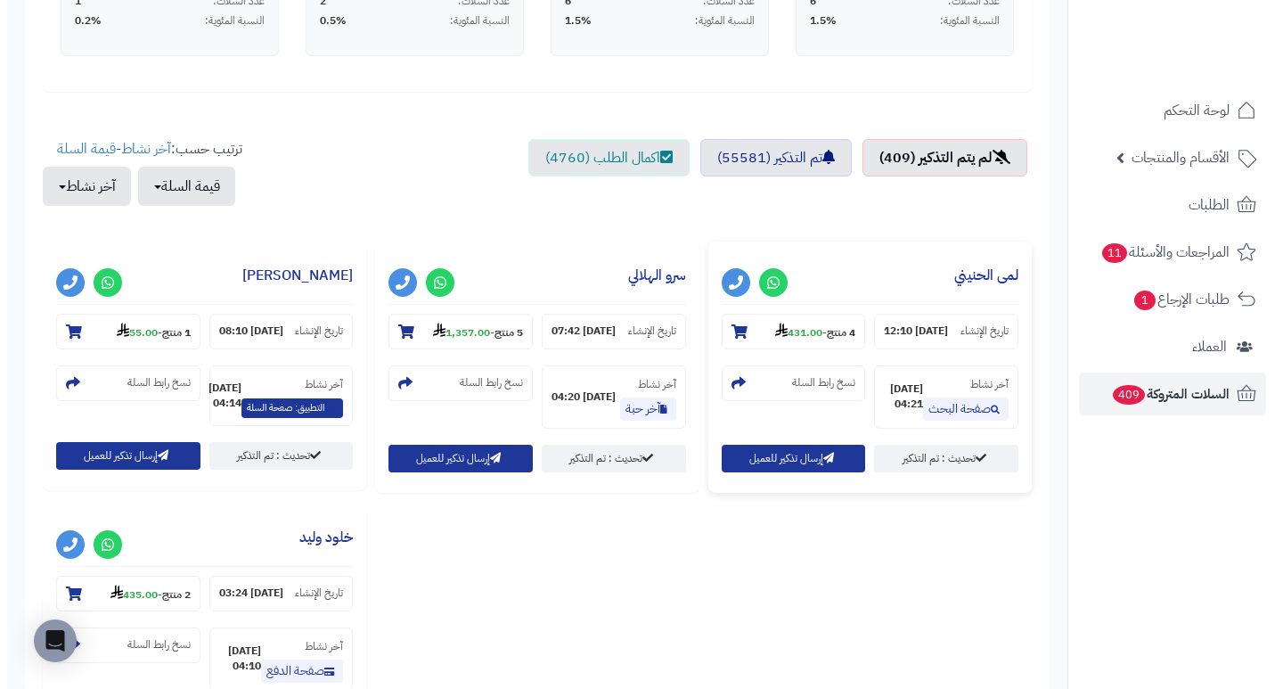
scroll to position [624, 0]
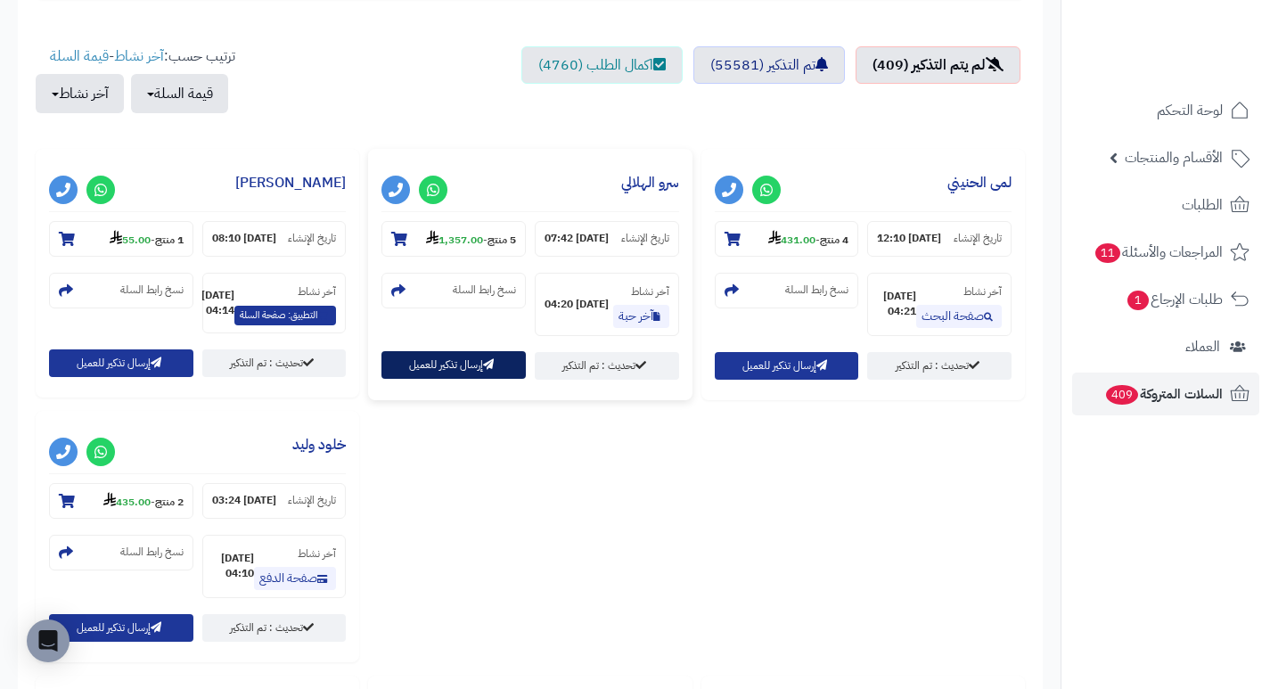
click at [435, 375] on button "إرسال تذكير للعميل" at bounding box center [453, 365] width 144 height 28
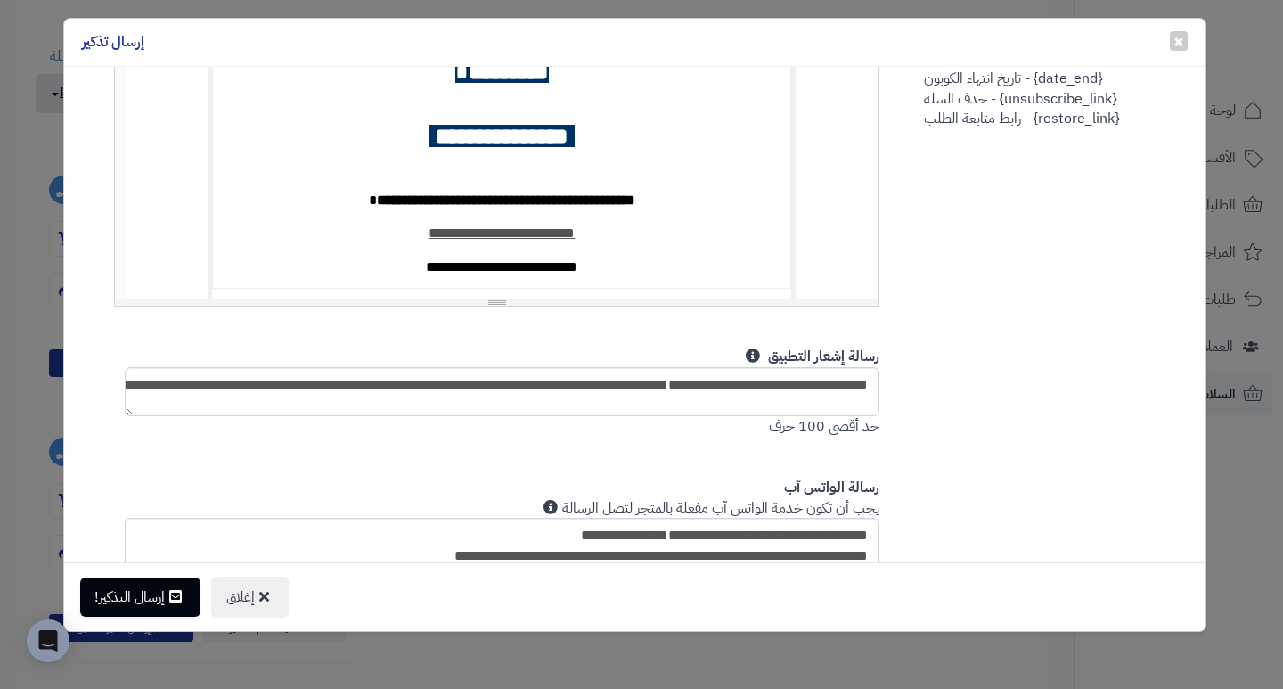
scroll to position [178, 0]
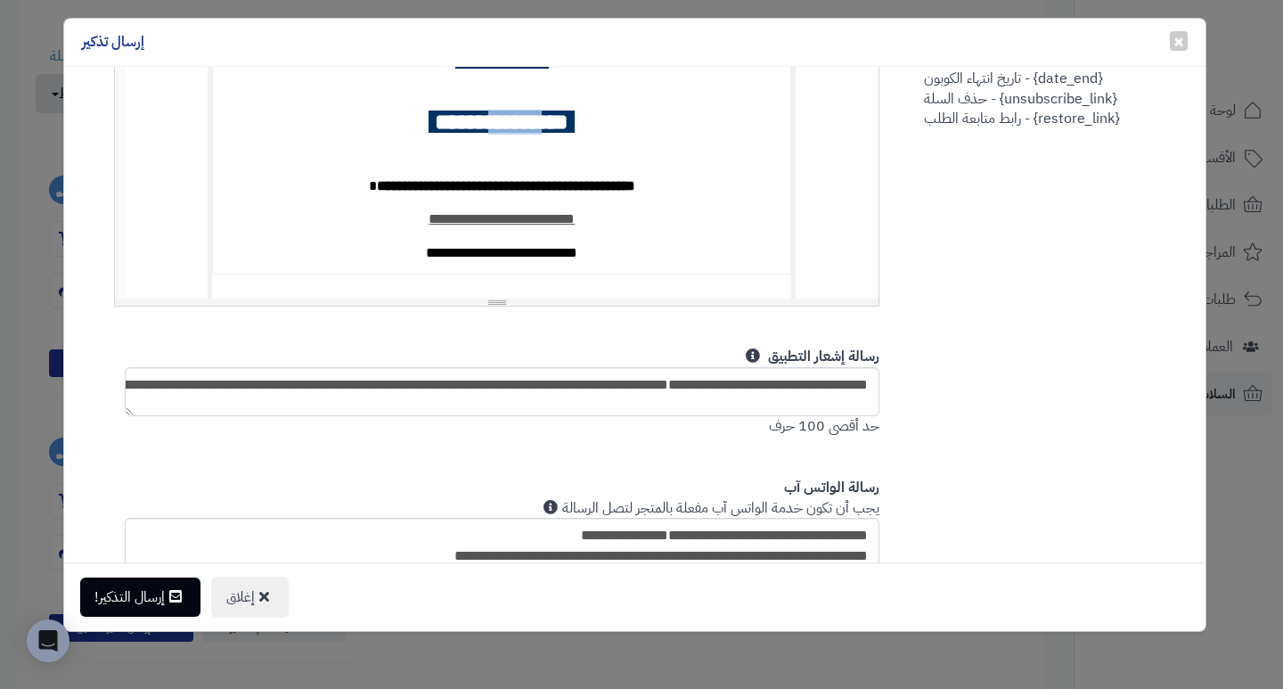
drag, startPoint x: 463, startPoint y: 90, endPoint x: 552, endPoint y: 102, distance: 90.0
click at [532, 111] on strong "**********" at bounding box center [502, 122] width 134 height 22
click at [670, 119] on td "**********" at bounding box center [502, 60] width 578 height 425
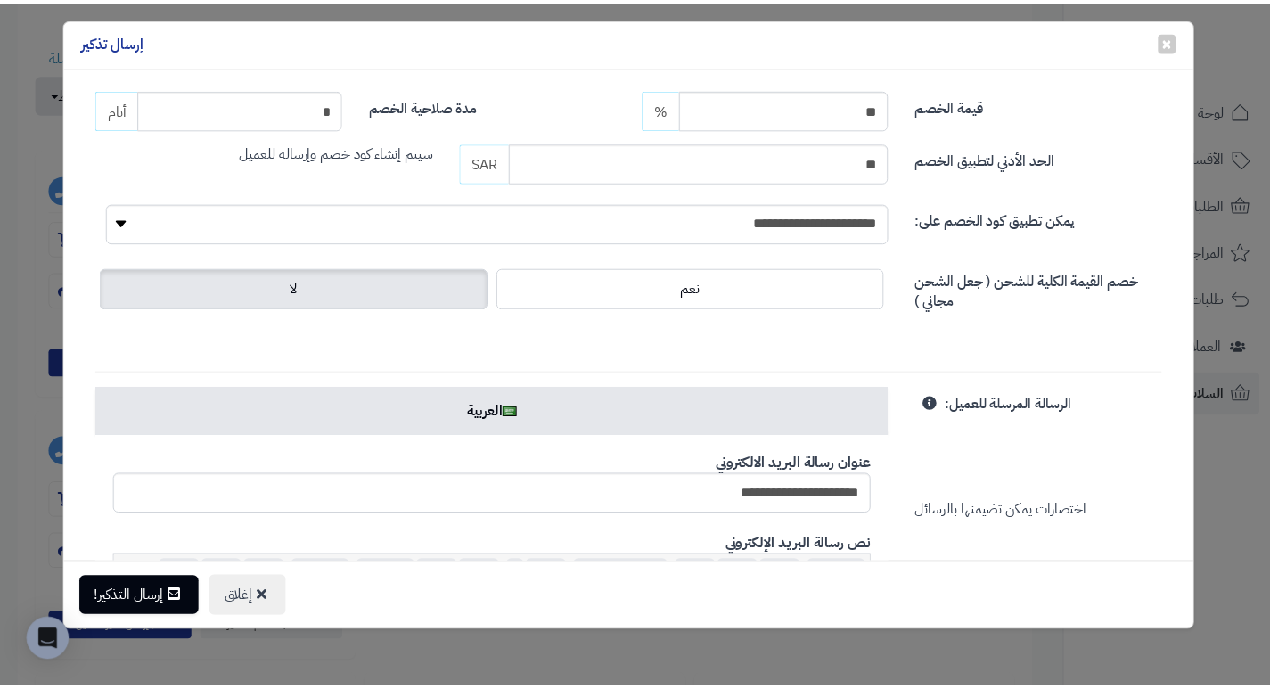
scroll to position [0, 0]
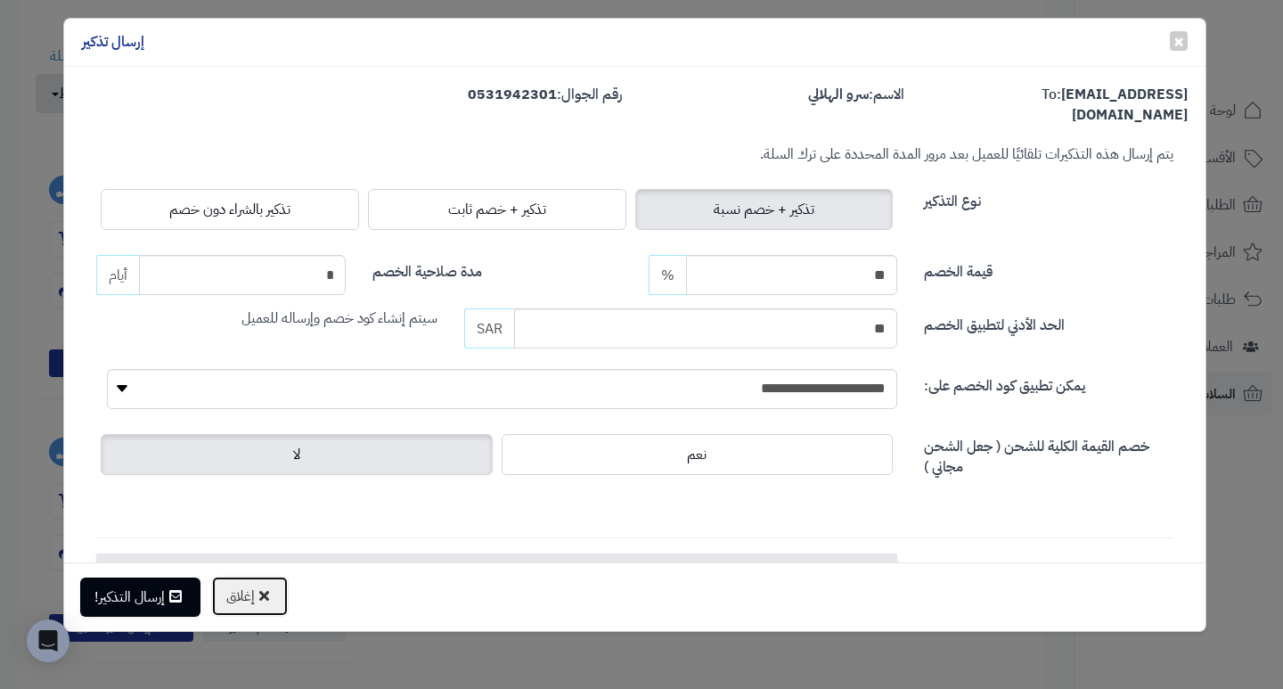
click at [280, 594] on button "إغلاق" at bounding box center [250, 596] width 78 height 41
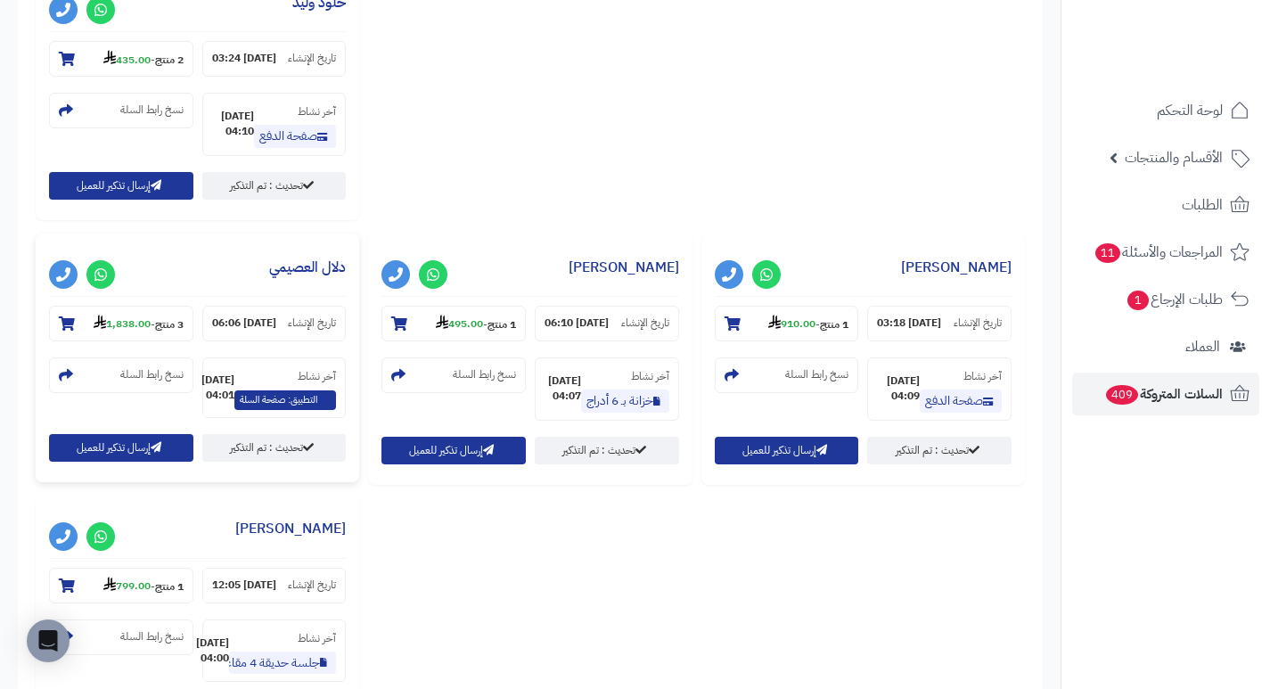
scroll to position [1070, 0]
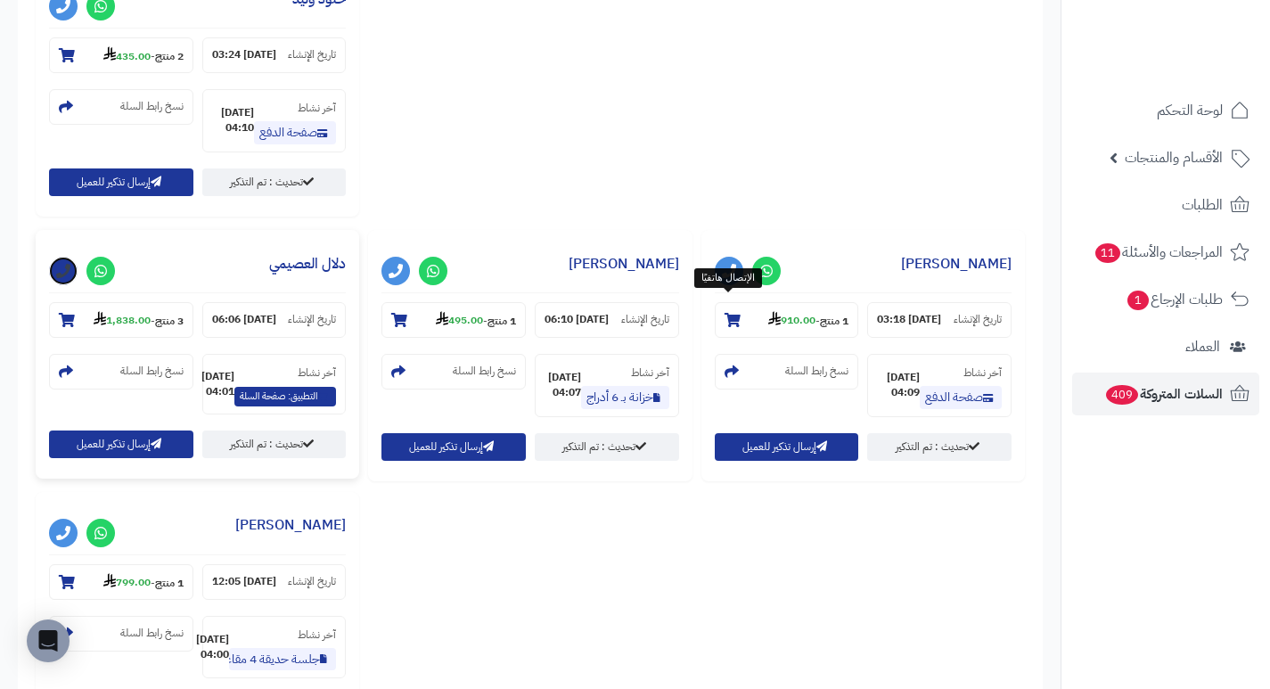
click at [70, 278] on icon at bounding box center [63, 271] width 14 height 14
click at [346, 275] on link "دلال العصيمي" at bounding box center [307, 263] width 77 height 21
click at [107, 526] on icon at bounding box center [100, 533] width 12 height 14
click at [70, 526] on icon at bounding box center [63, 533] width 14 height 14
click at [346, 514] on link "الحسين نجمي" at bounding box center [290, 524] width 111 height 21
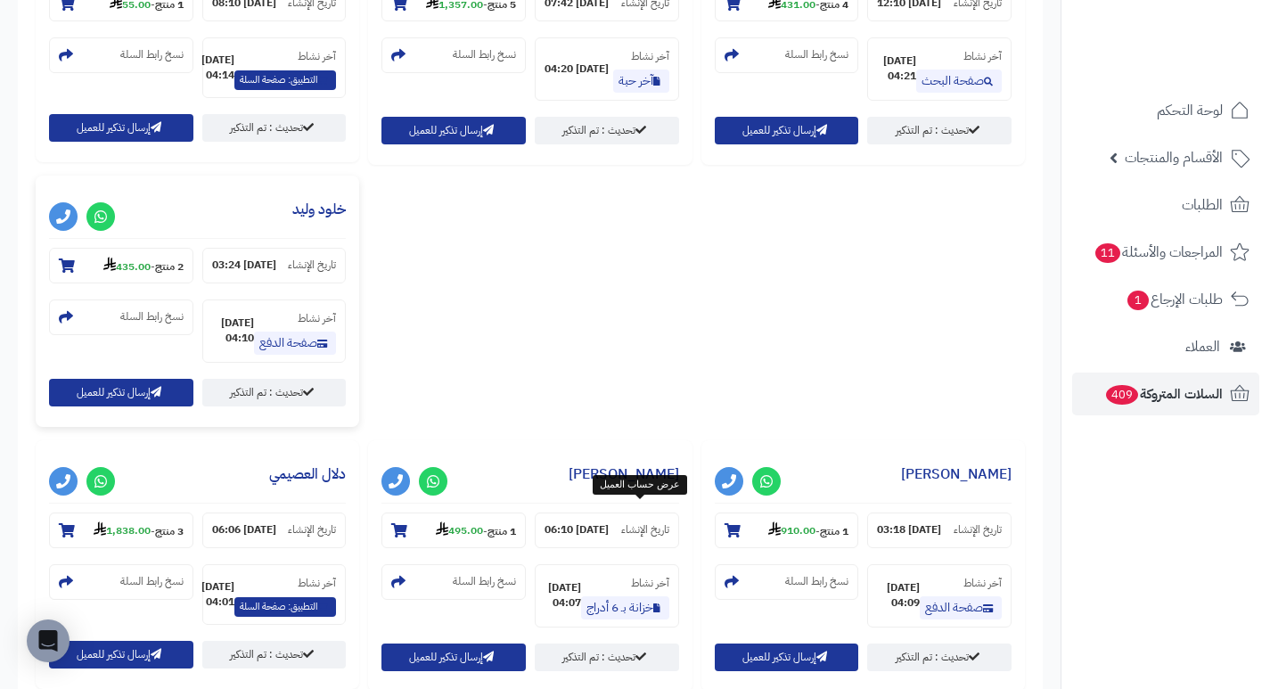
scroll to position [802, 0]
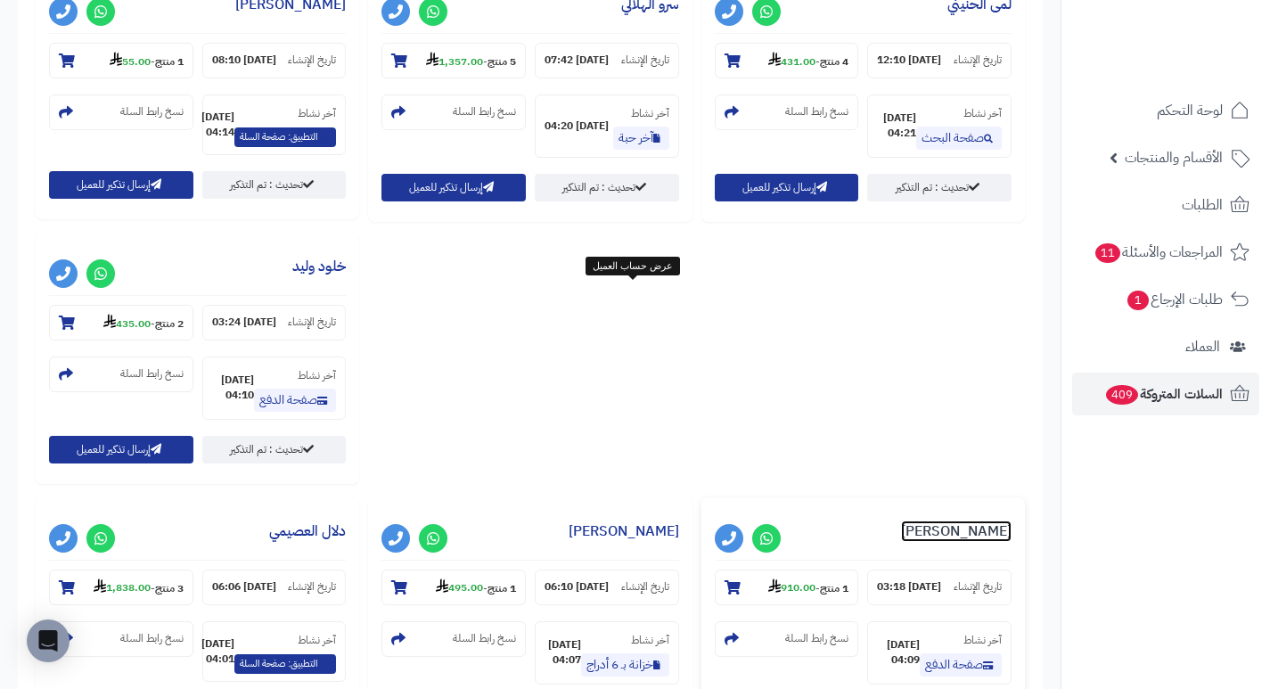
click at [901, 521] on link "Noura Alfaisal" at bounding box center [956, 531] width 111 height 21
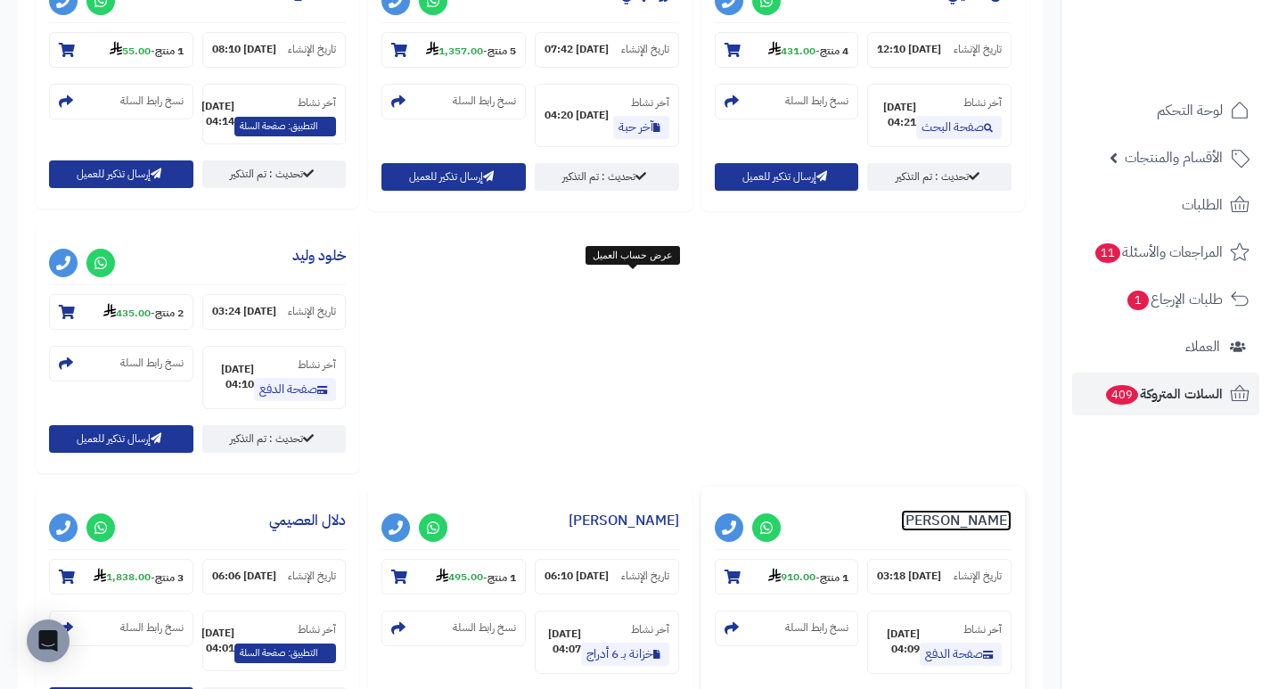
scroll to position [713, 0]
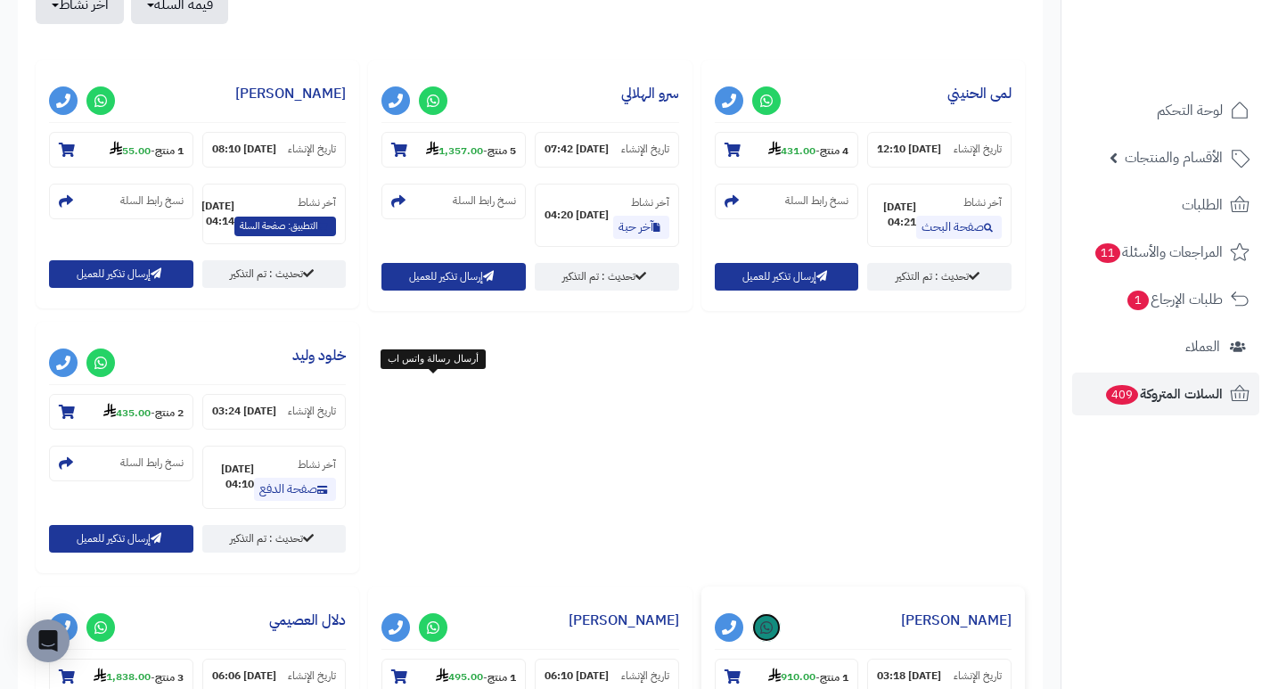
click at [760, 620] on icon at bounding box center [766, 627] width 12 height 14
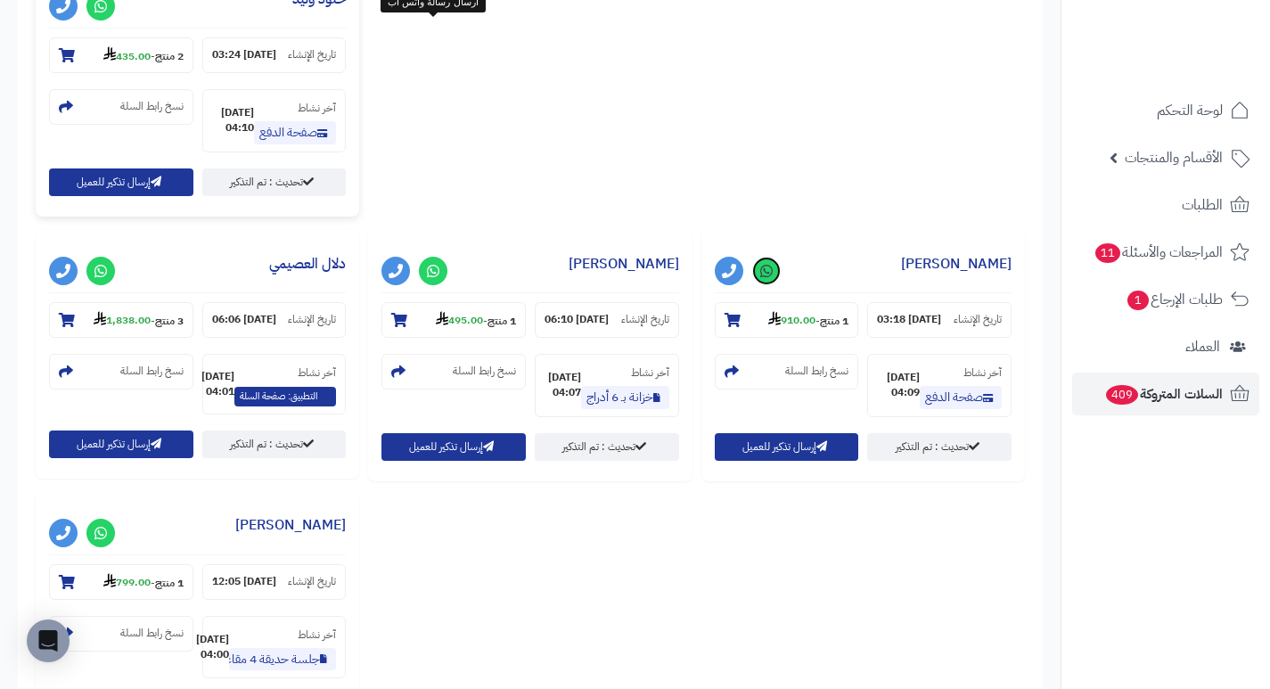
scroll to position [1159, 0]
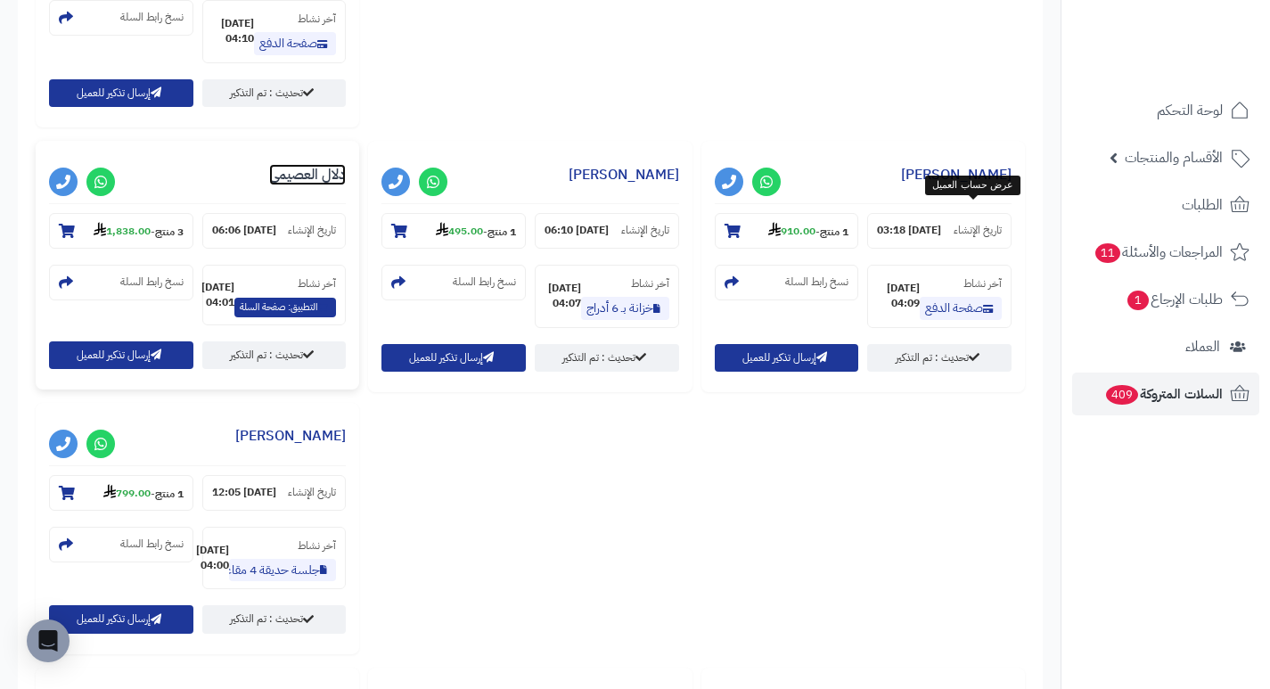
click at [346, 185] on link "دلال العصيمي" at bounding box center [307, 174] width 77 height 21
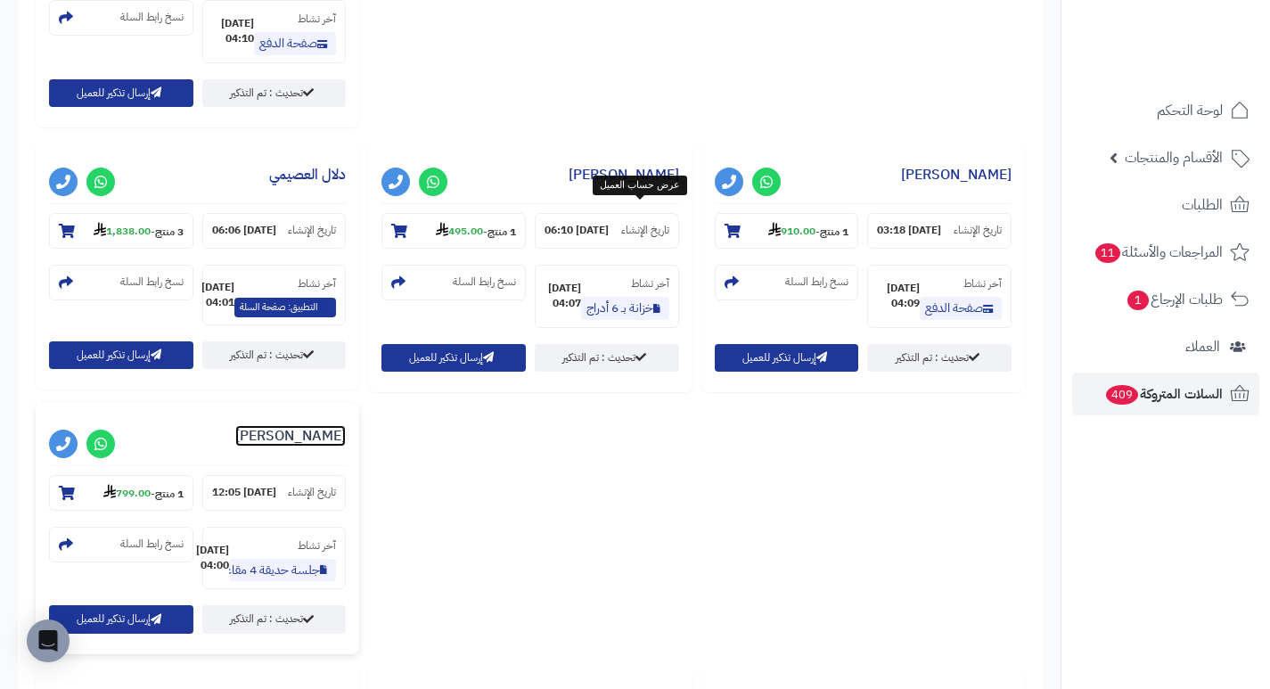
click at [346, 425] on link "الحسين نجمي" at bounding box center [290, 435] width 111 height 21
click at [901, 688] on link "Rayah Alnassri" at bounding box center [956, 700] width 111 height 21
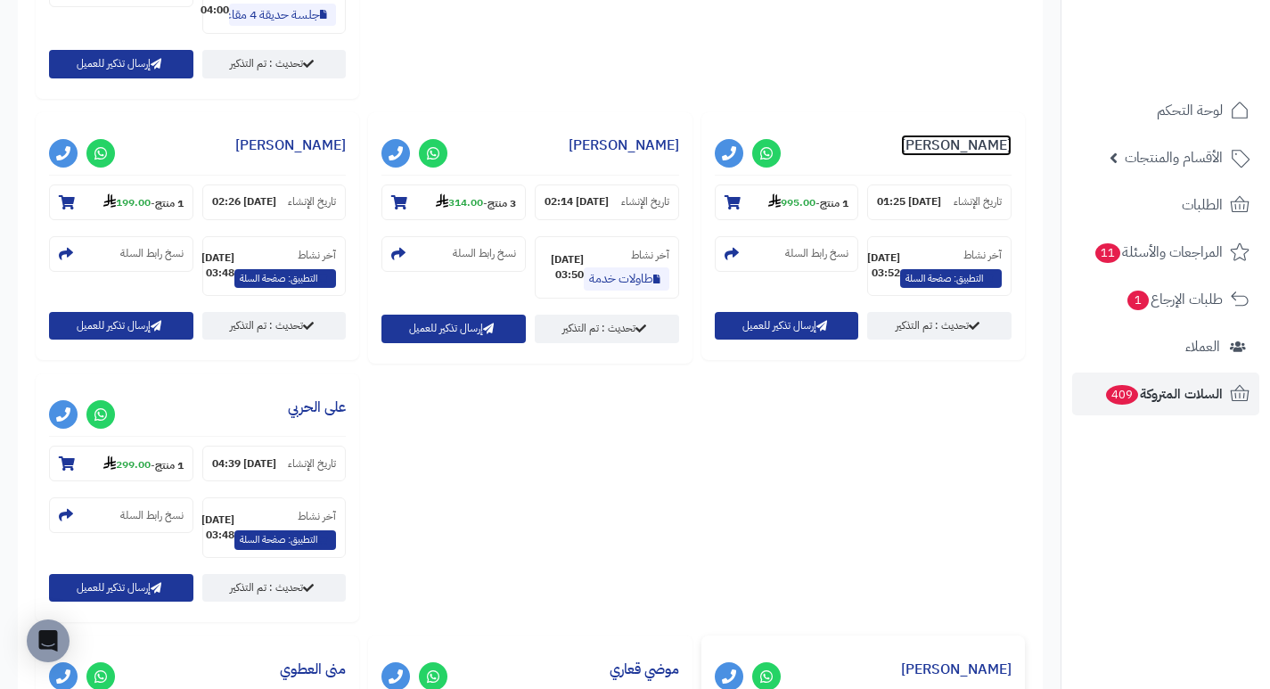
scroll to position [1726, 0]
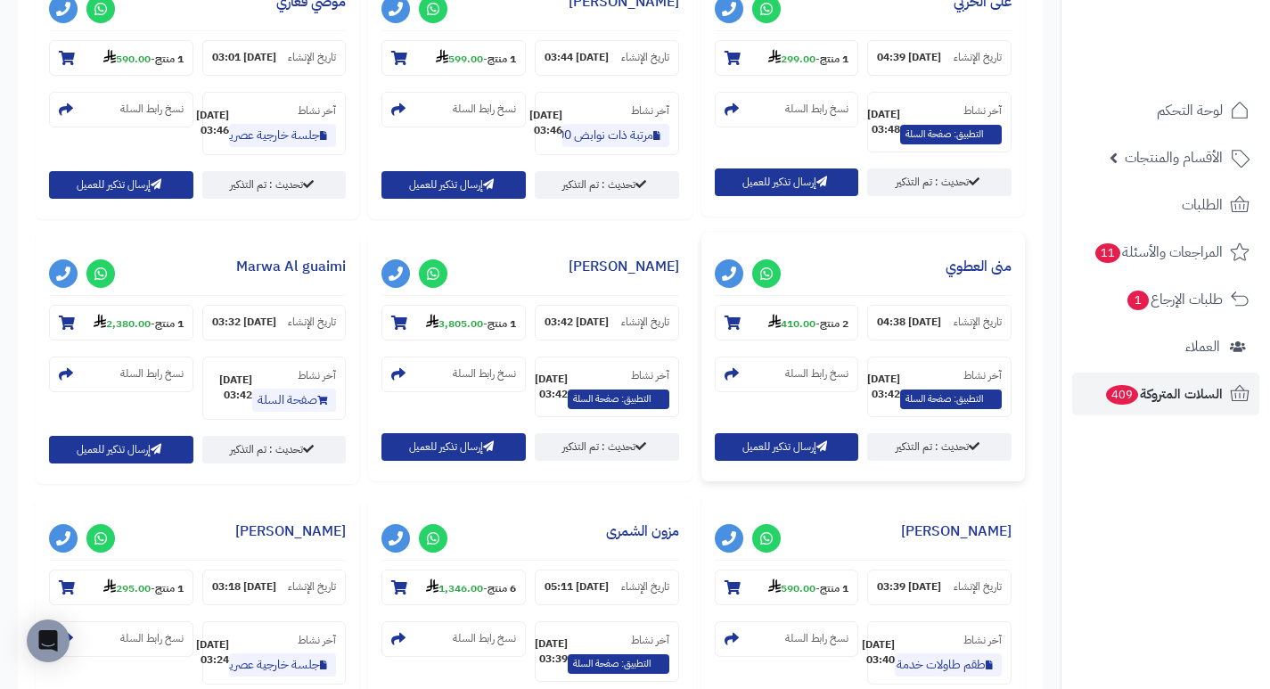
scroll to position [891, 0]
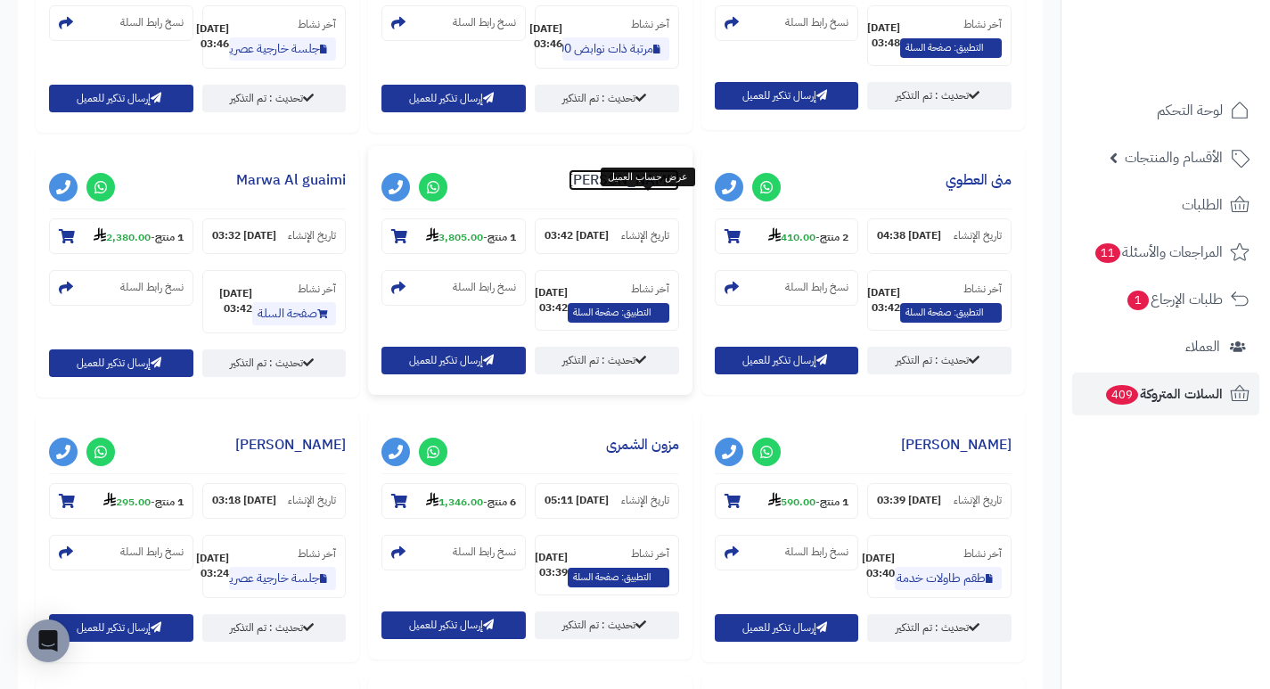
click at [639, 191] on link "عبير الرويلي" at bounding box center [624, 179] width 111 height 21
click at [294, 191] on link "Marwa Al guaimi" at bounding box center [291, 179] width 110 height 21
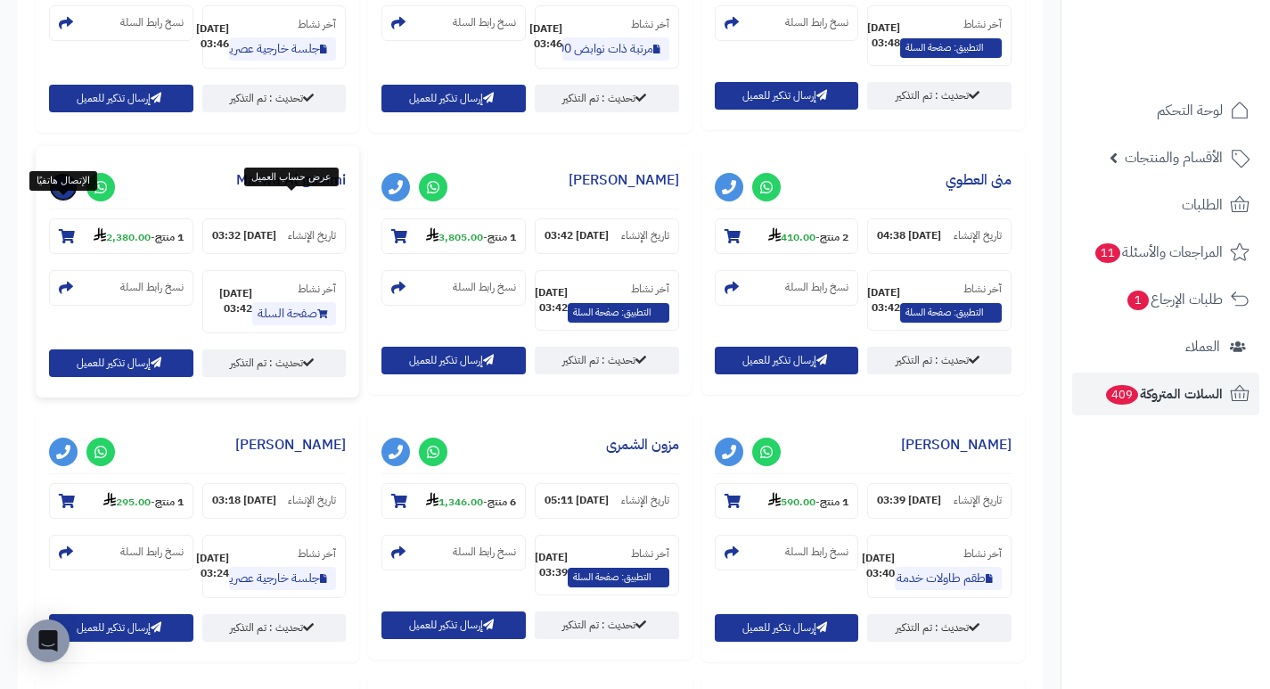
click at [62, 194] on icon at bounding box center [63, 187] width 14 height 14
click at [257, 191] on link "Marwa Al guaimi" at bounding box center [291, 179] width 110 height 21
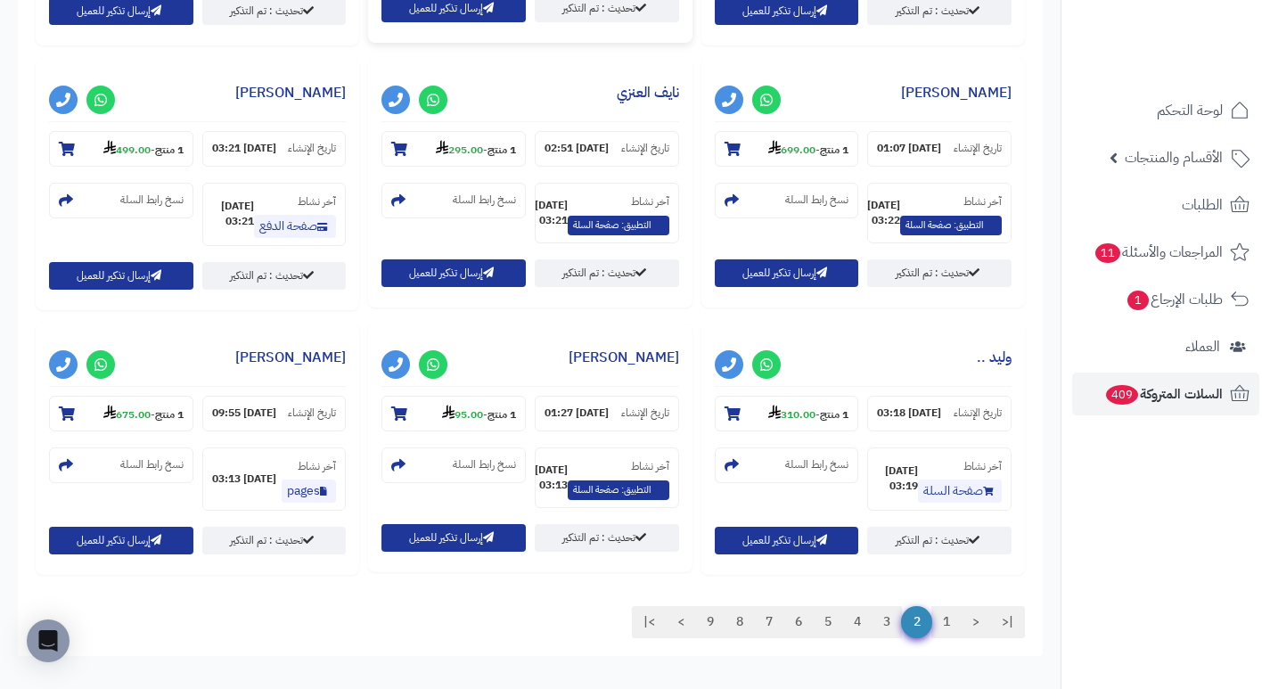
scroll to position [1515, 0]
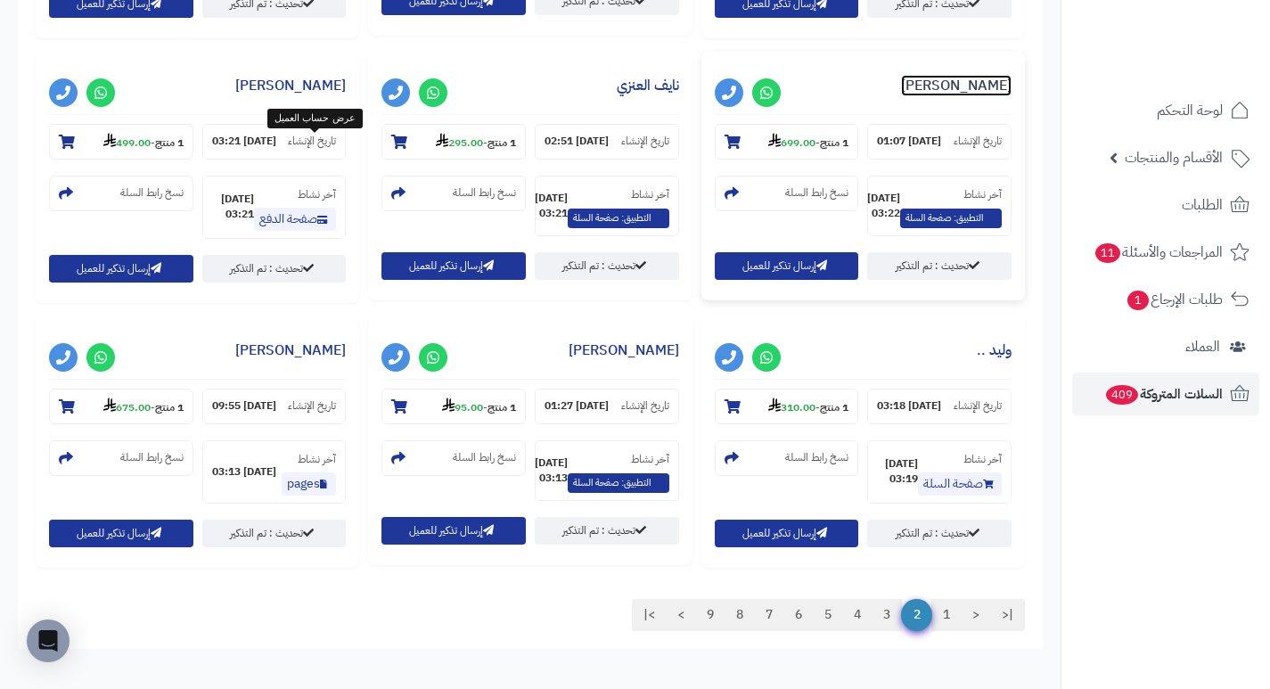
click at [901, 96] on link "[PERSON_NAME]" at bounding box center [956, 85] width 111 height 21
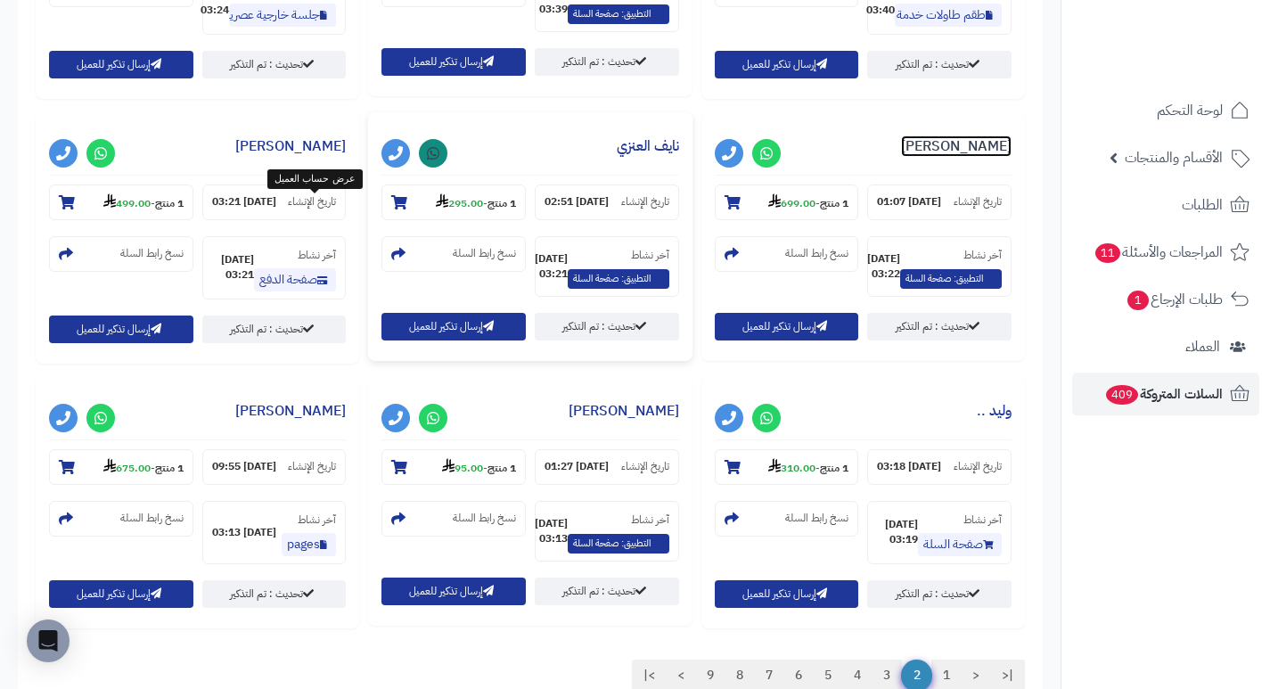
scroll to position [1555, 0]
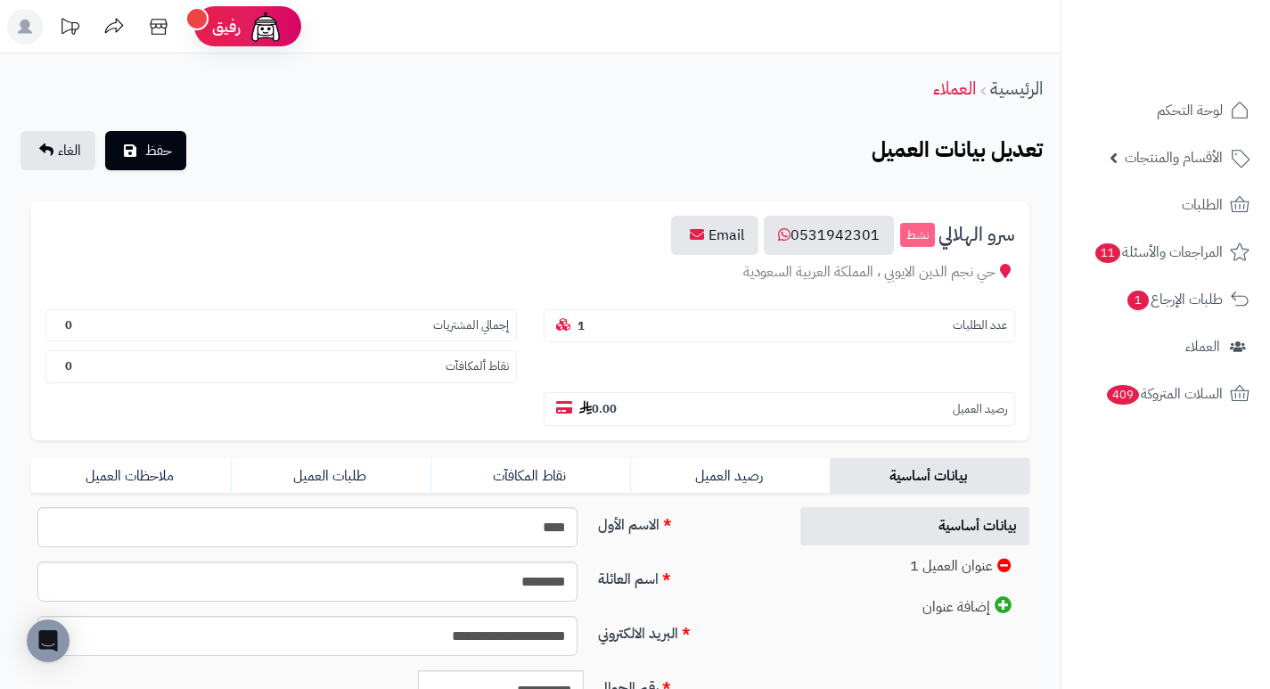
drag, startPoint x: 682, startPoint y: 106, endPoint x: 805, endPoint y: 68, distance: 128.8
click at [805, 75] on div "الرئيسية العملاء" at bounding box center [530, 88] width 1061 height 49
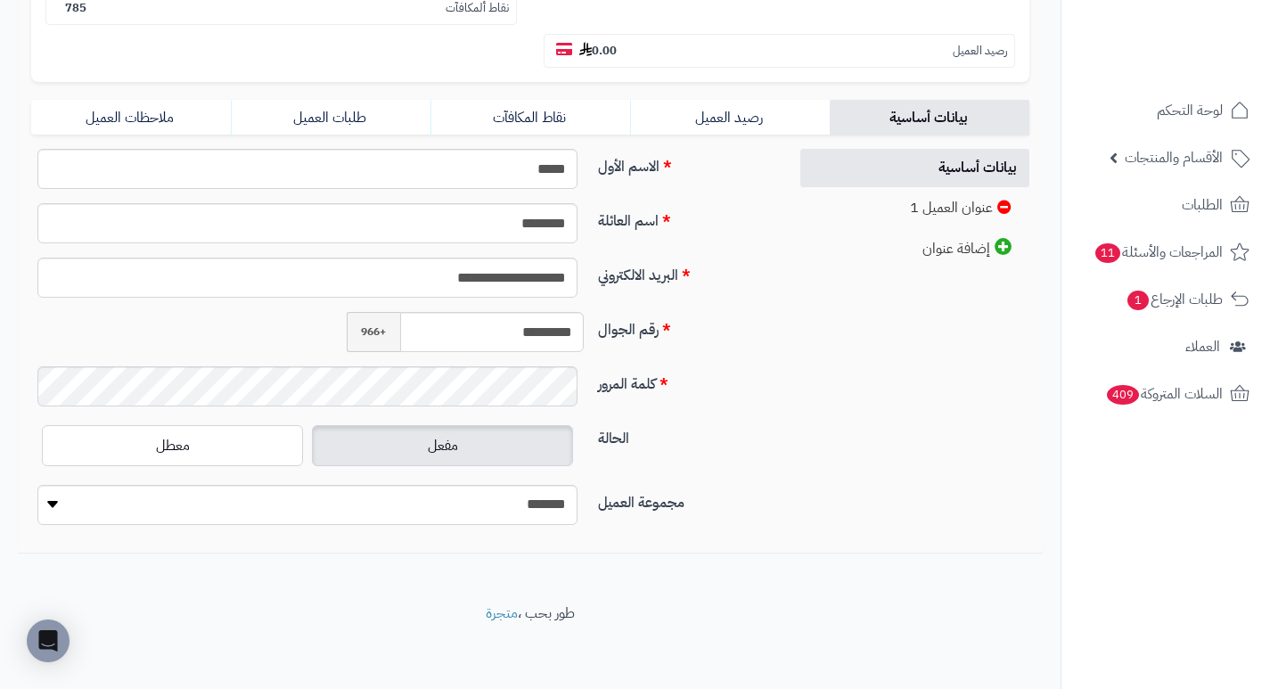
scroll to position [362, 0]
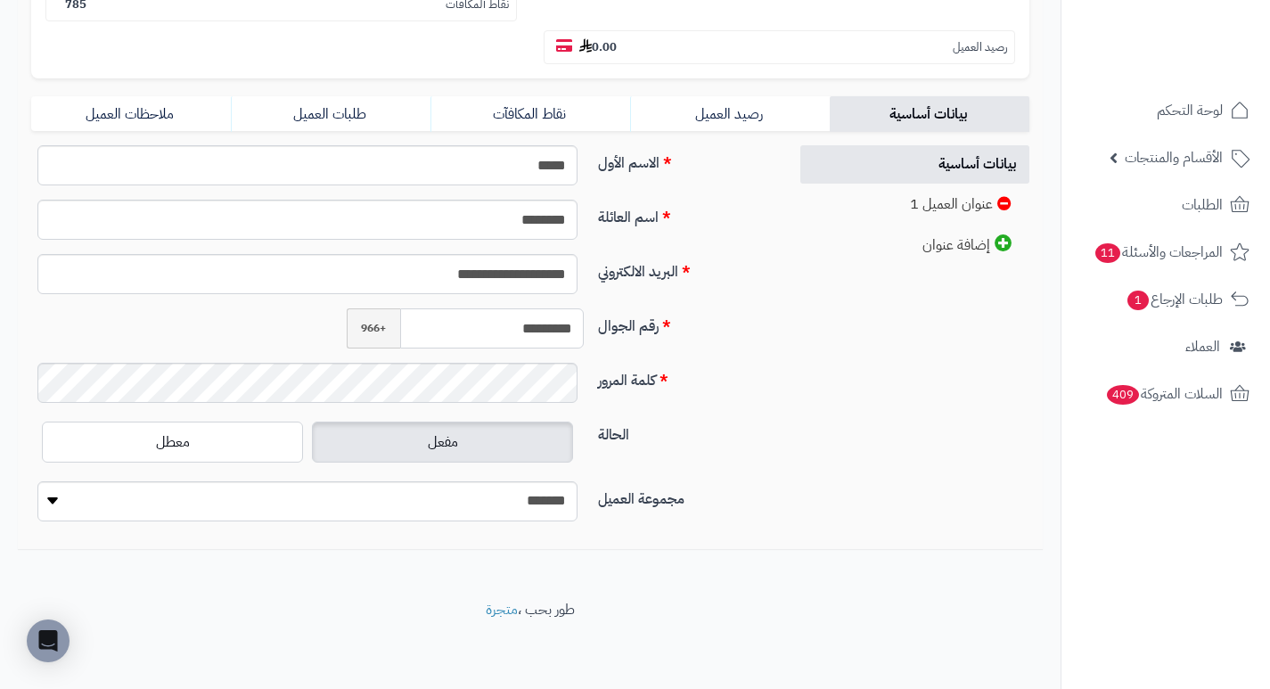
click at [519, 335] on input "*********" at bounding box center [492, 328] width 184 height 40
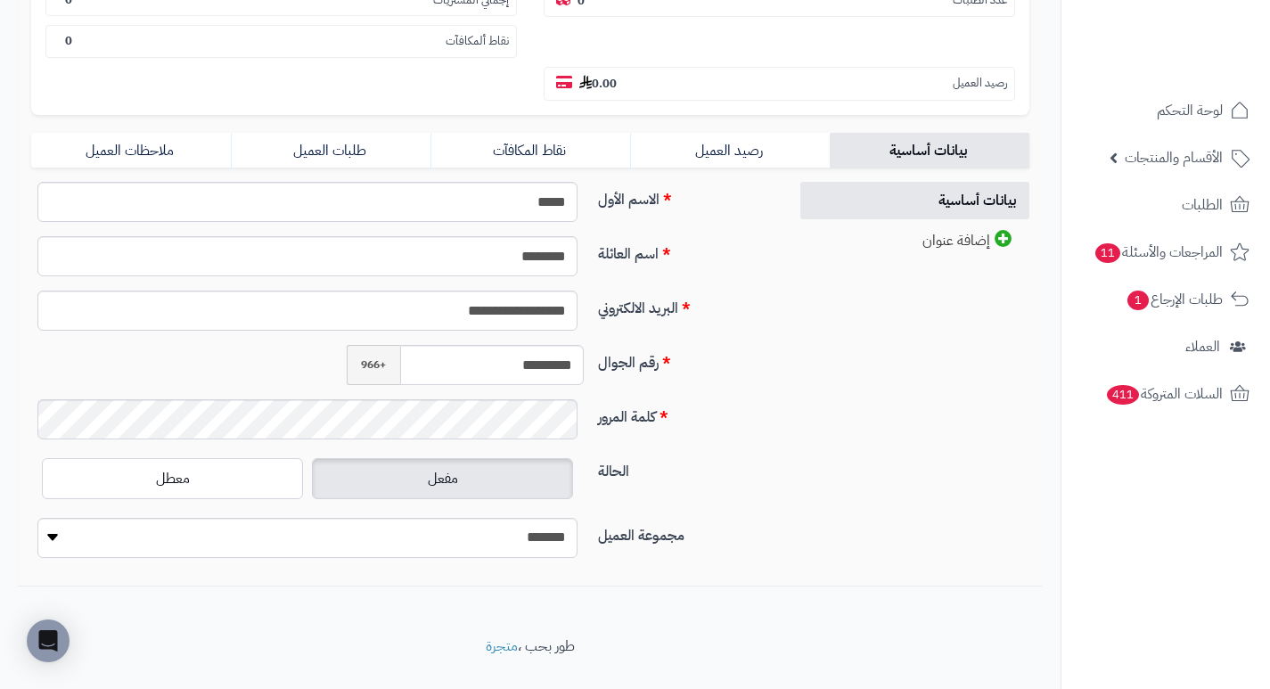
scroll to position [334, 0]
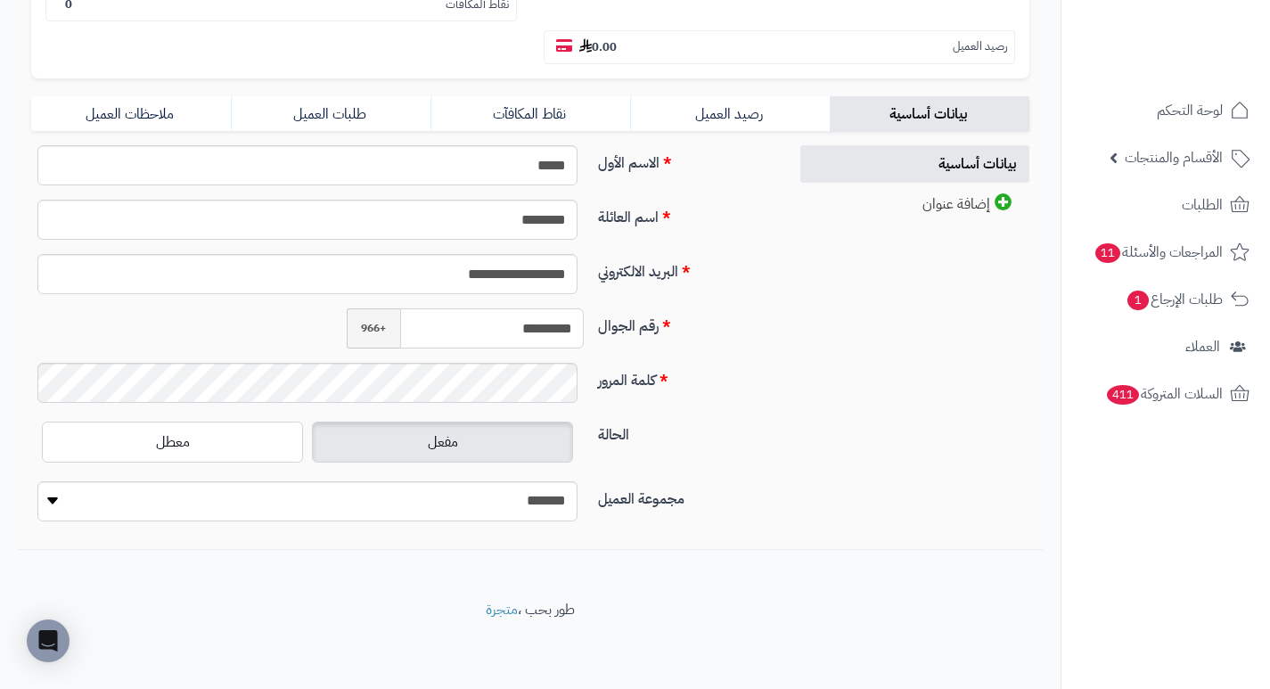
click at [512, 328] on input "*********" at bounding box center [492, 328] width 184 height 40
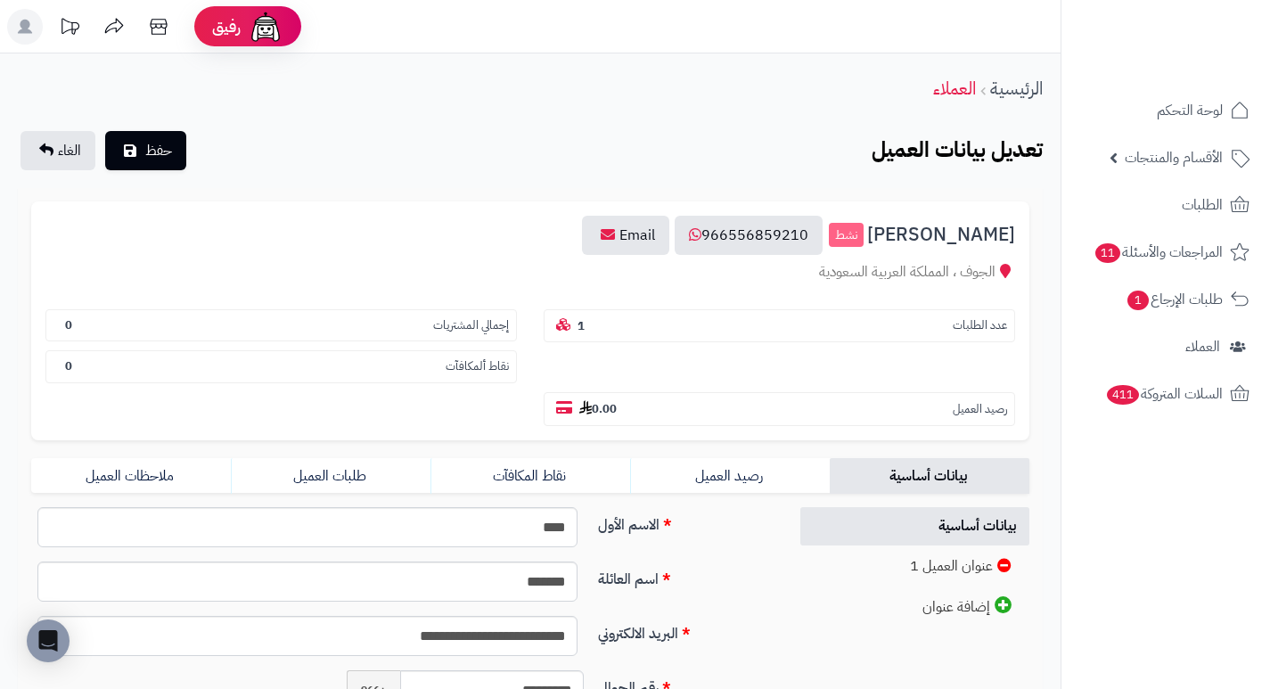
scroll to position [267, 0]
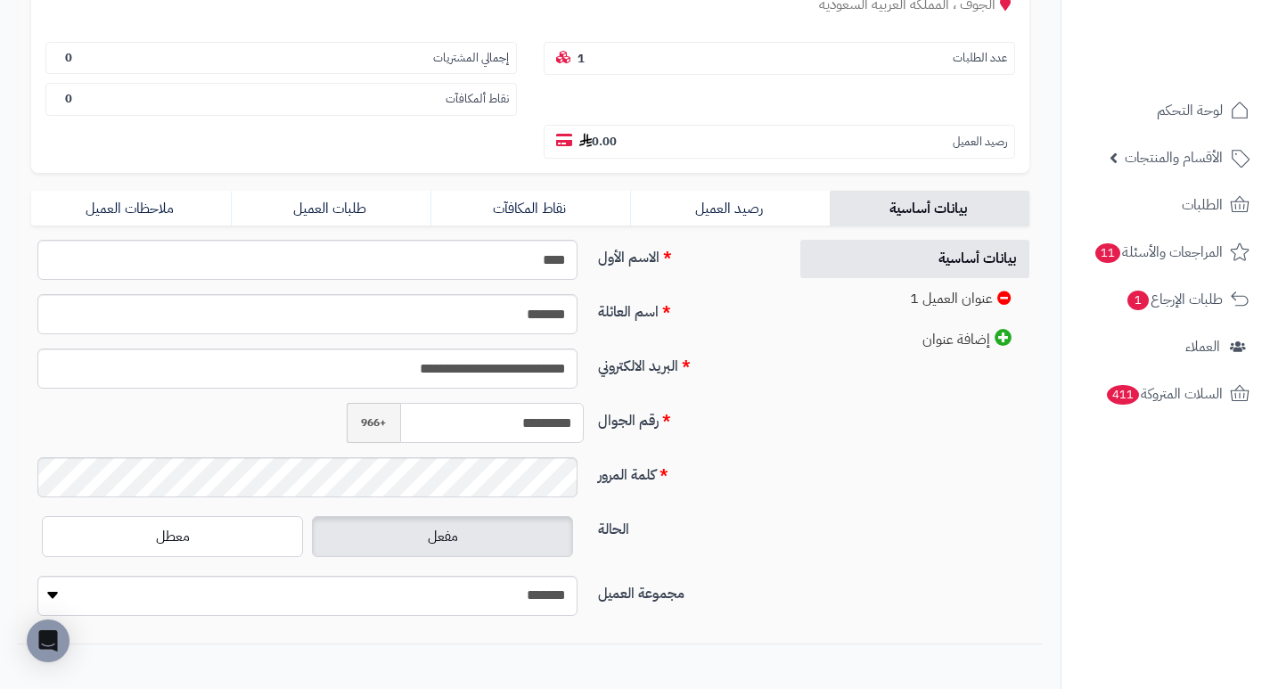
click at [490, 433] on input "*********" at bounding box center [492, 423] width 184 height 40
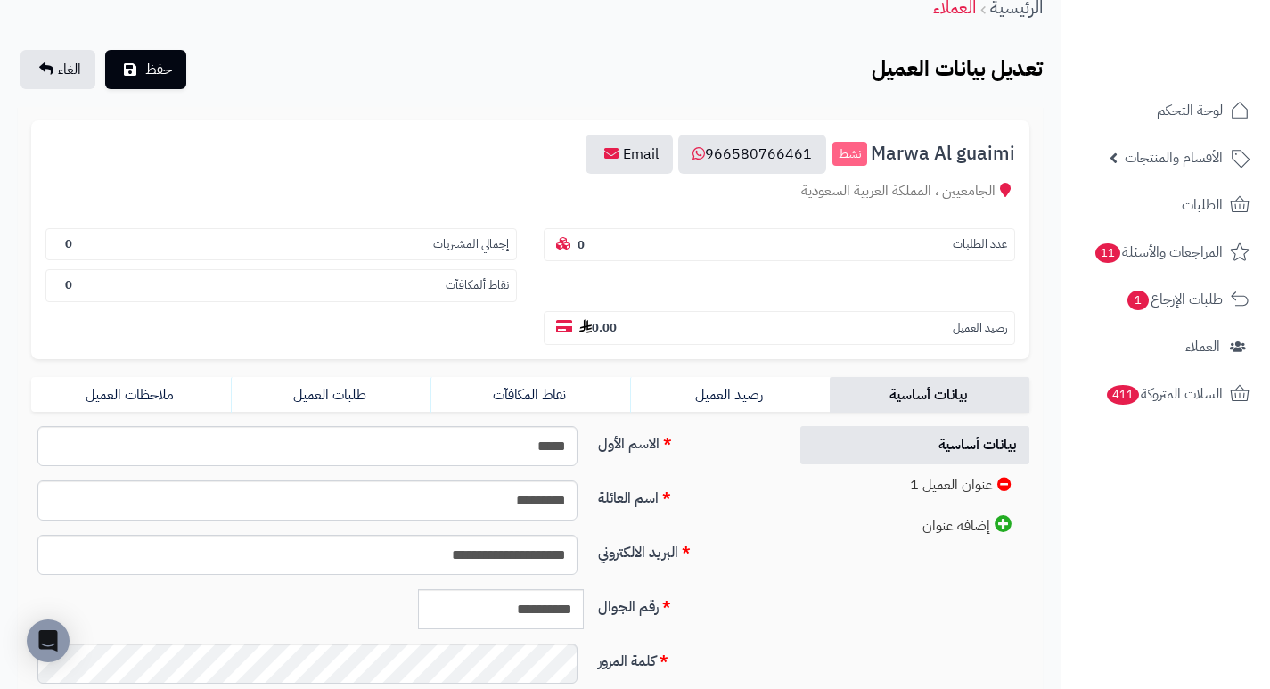
scroll to position [267, 0]
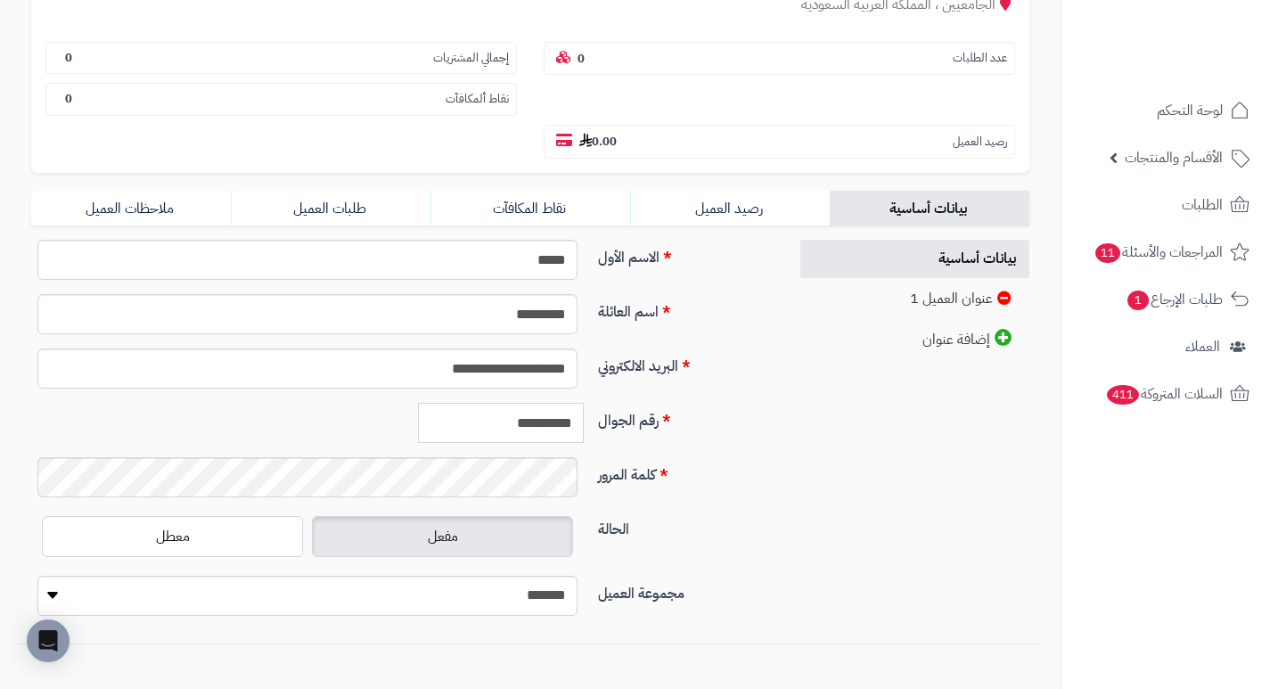
click at [503, 425] on input "**********" at bounding box center [501, 423] width 166 height 40
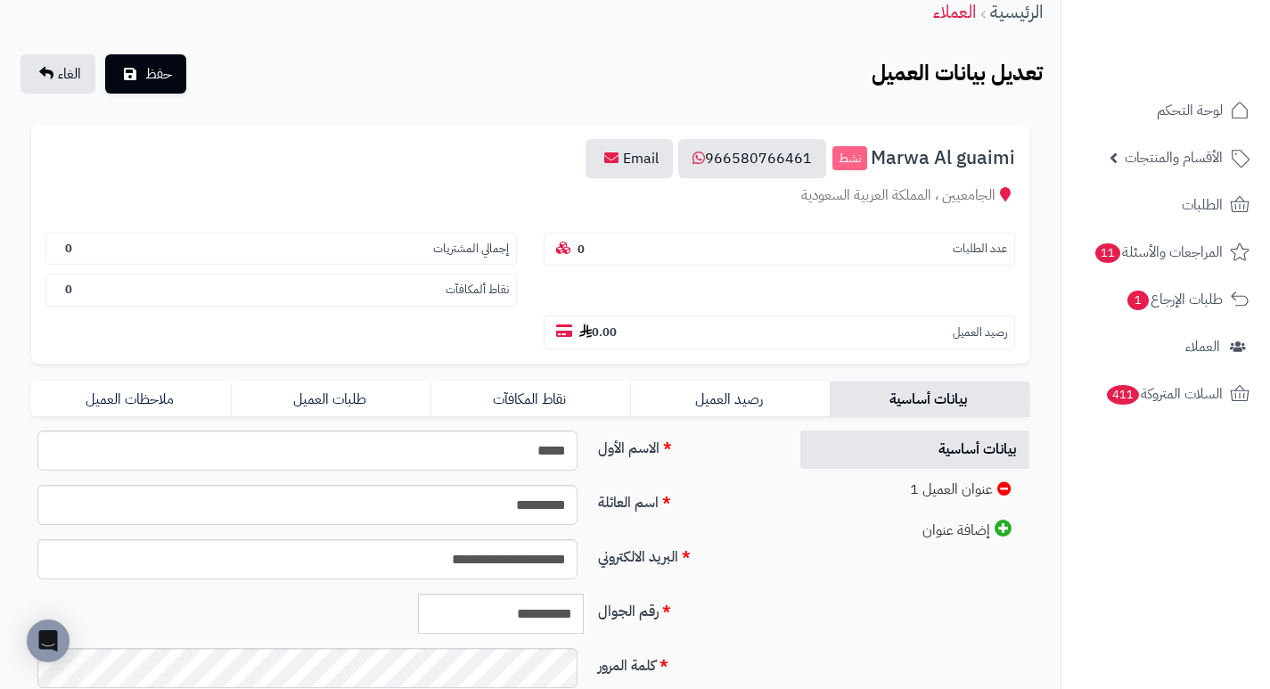
scroll to position [357, 0]
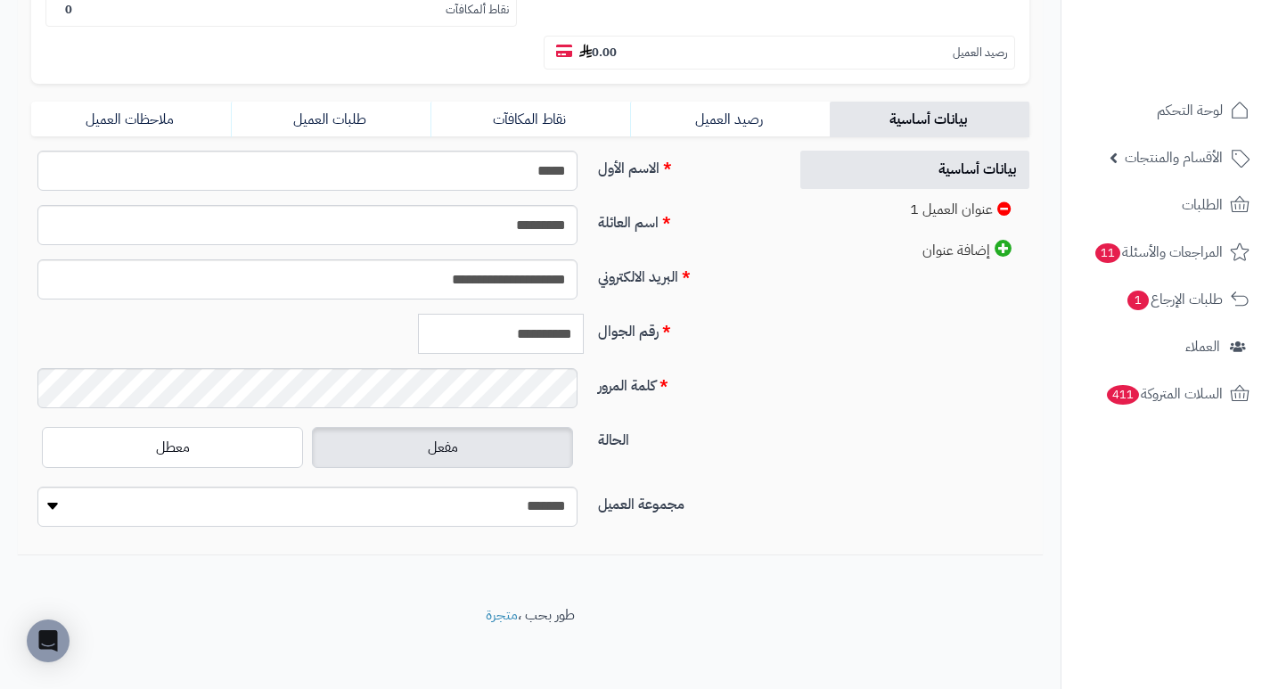
click at [532, 339] on input "**********" at bounding box center [501, 334] width 166 height 40
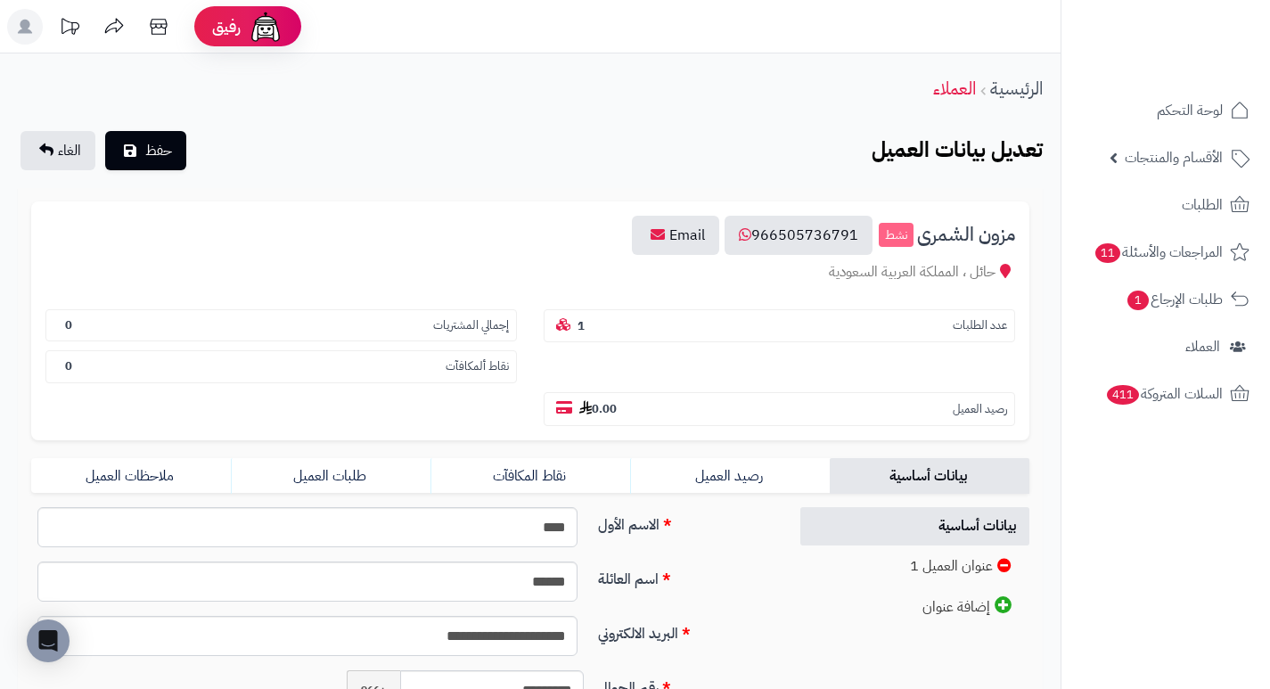
scroll to position [362, 0]
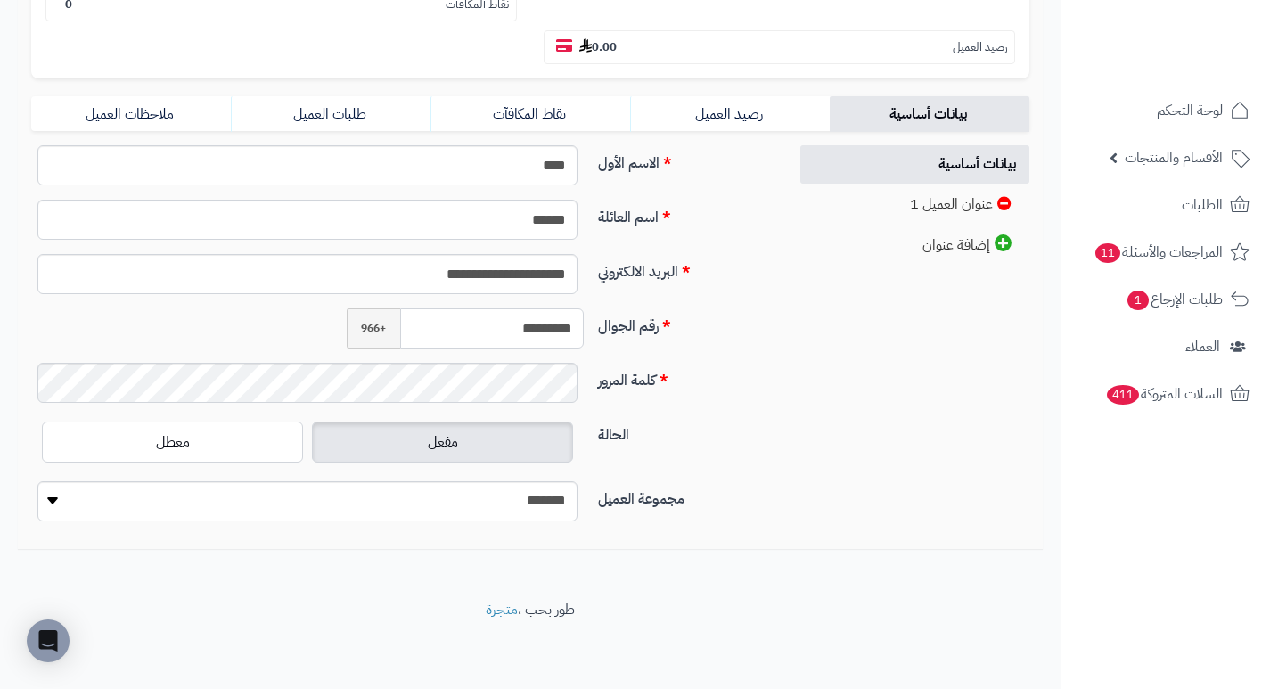
click at [546, 335] on input "*********" at bounding box center [492, 328] width 184 height 40
drag, startPoint x: 785, startPoint y: 333, endPoint x: 711, endPoint y: 173, distance: 176.7
click at [775, 271] on label "البريد الالكتروني" at bounding box center [685, 268] width 189 height 29
click at [578, 271] on input "**********" at bounding box center [307, 274] width 540 height 40
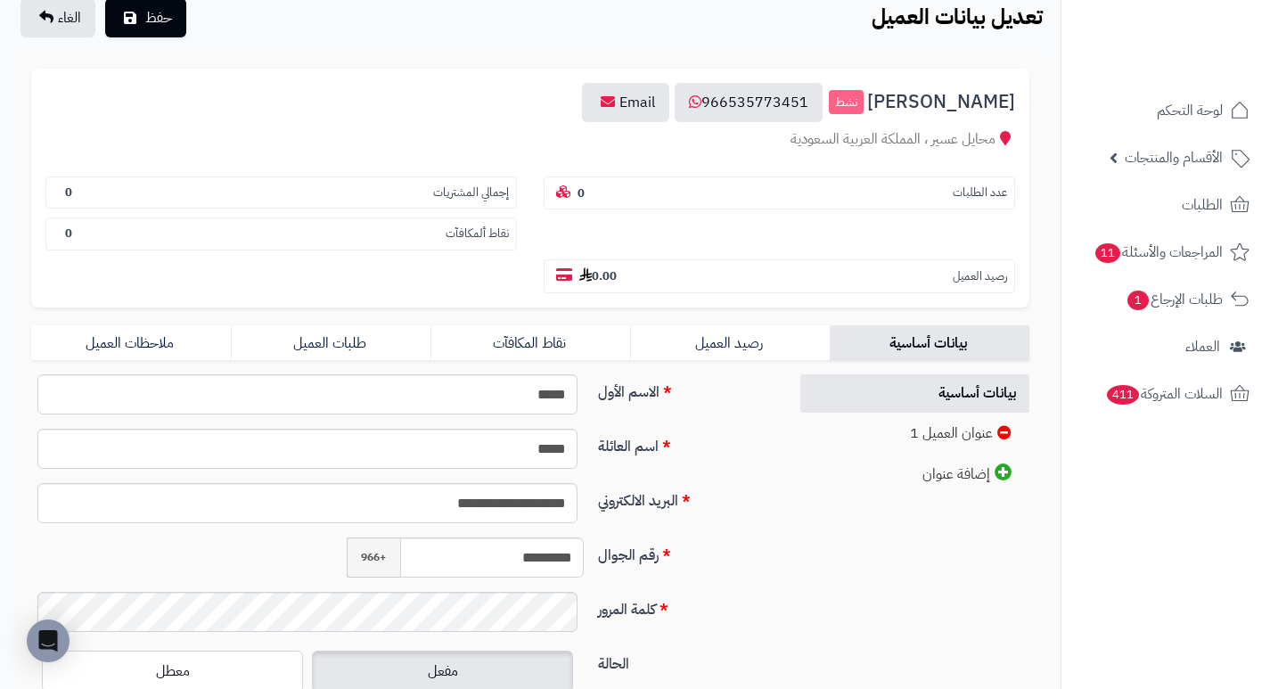
scroll to position [357, 0]
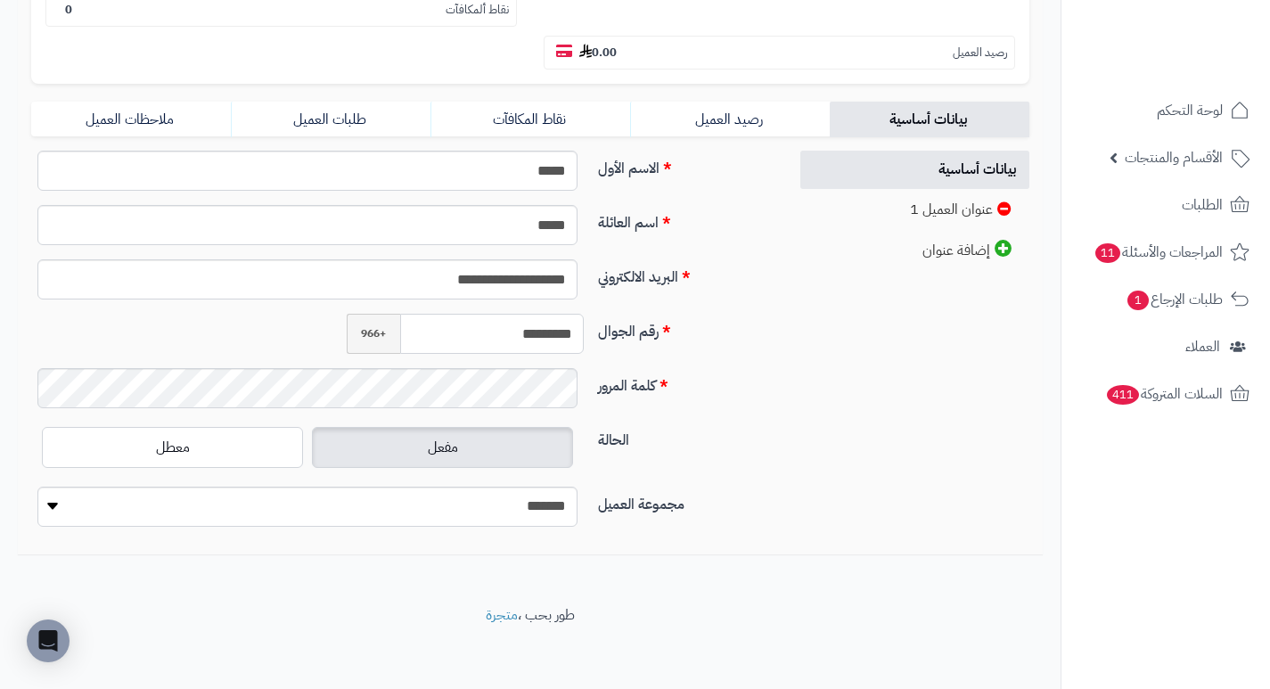
click at [523, 331] on input "*********" at bounding box center [492, 334] width 184 height 40
